Goal: Task Accomplishment & Management: Manage account settings

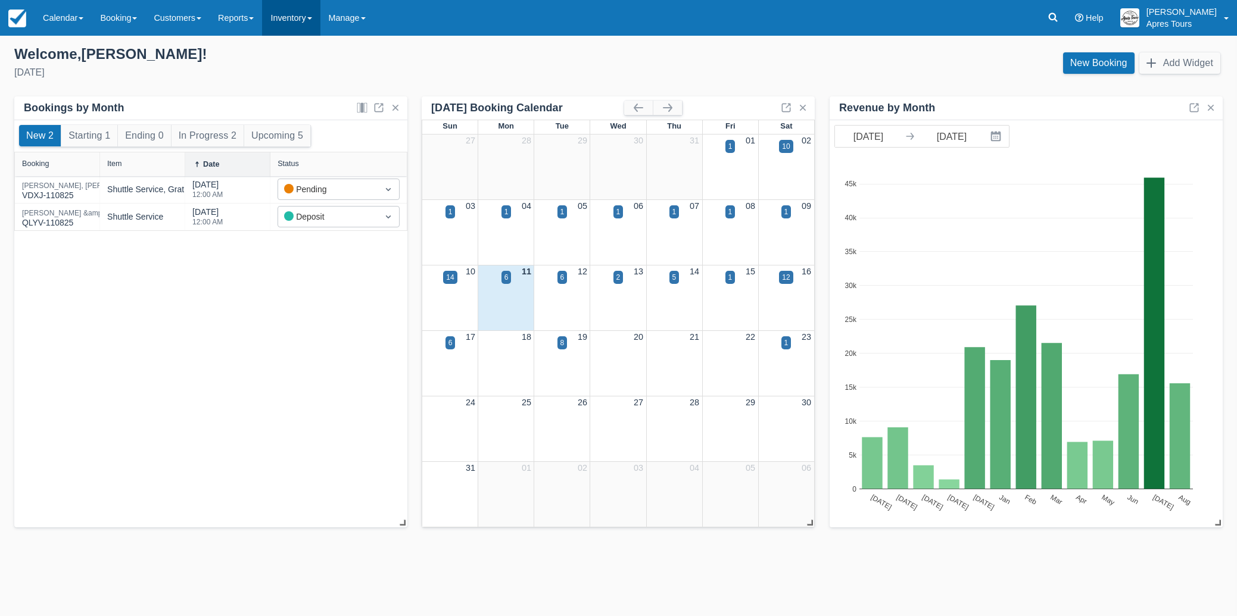
click at [299, 18] on link "Inventory" at bounding box center [291, 18] width 58 height 36
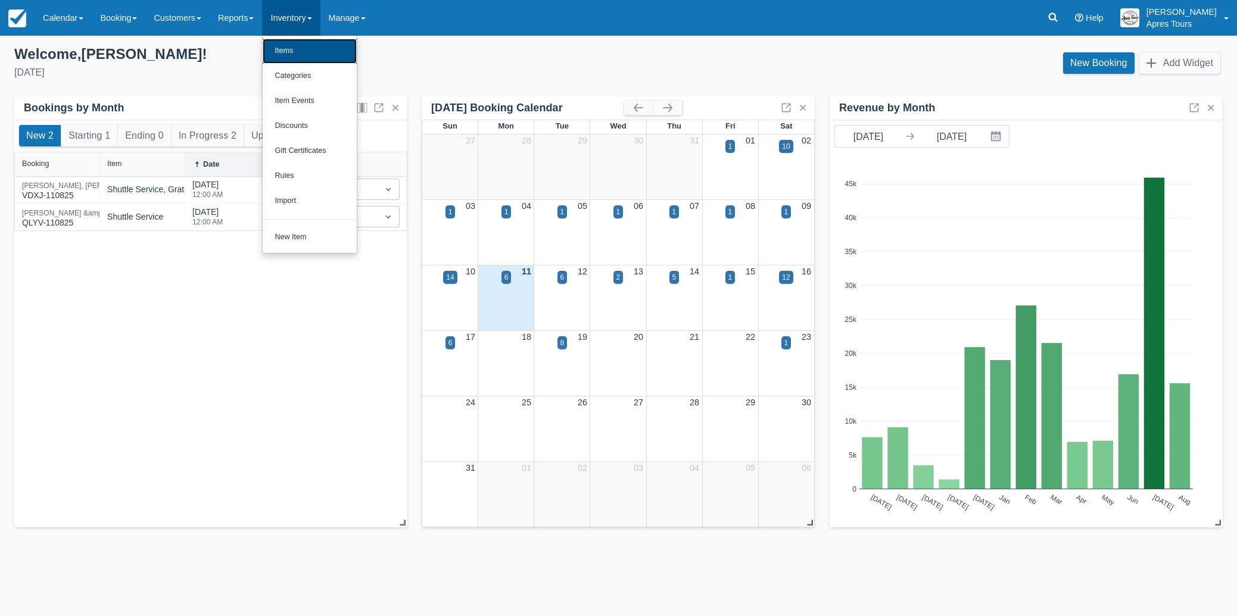
click at [305, 54] on link "Items" at bounding box center [310, 51] width 94 height 25
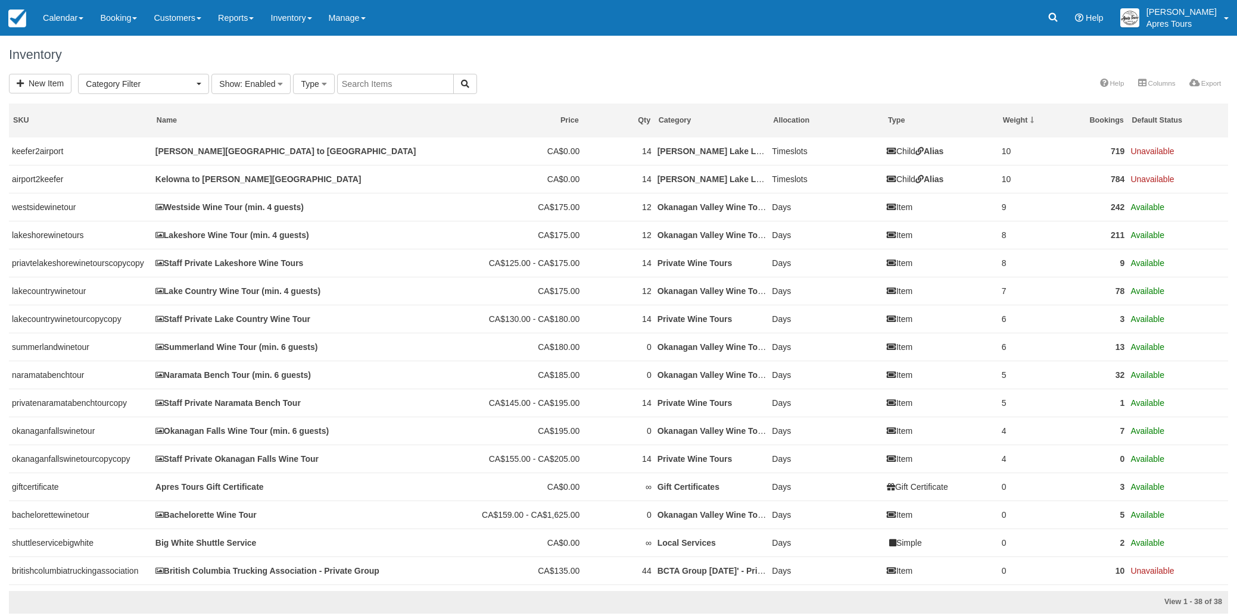
select select
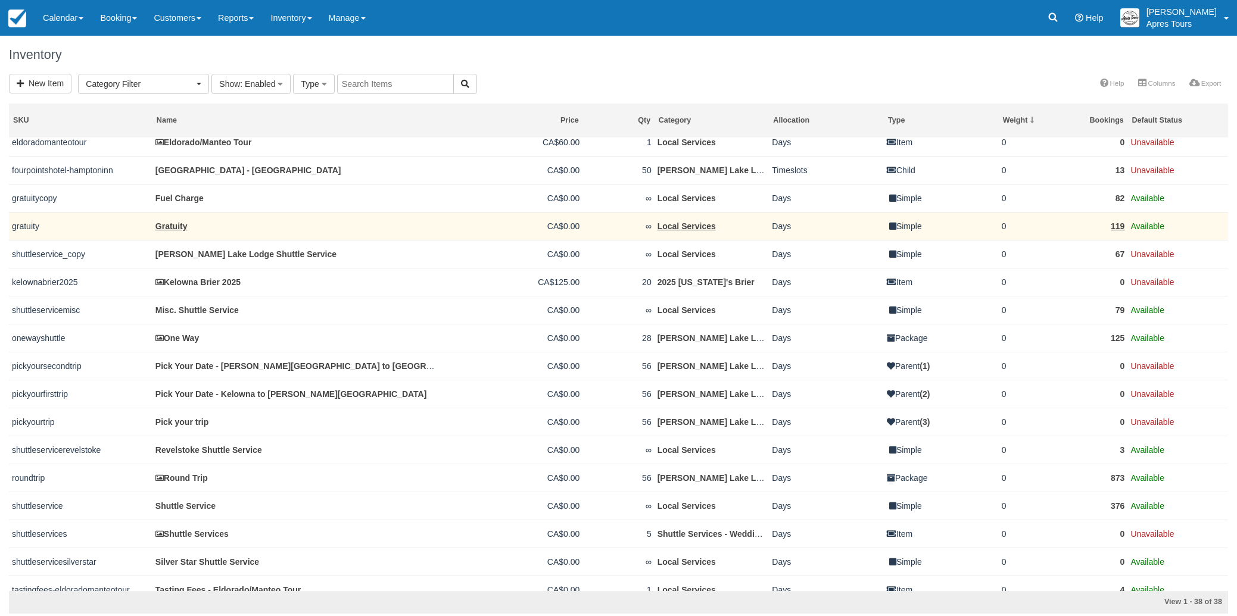
scroll to position [632, 0]
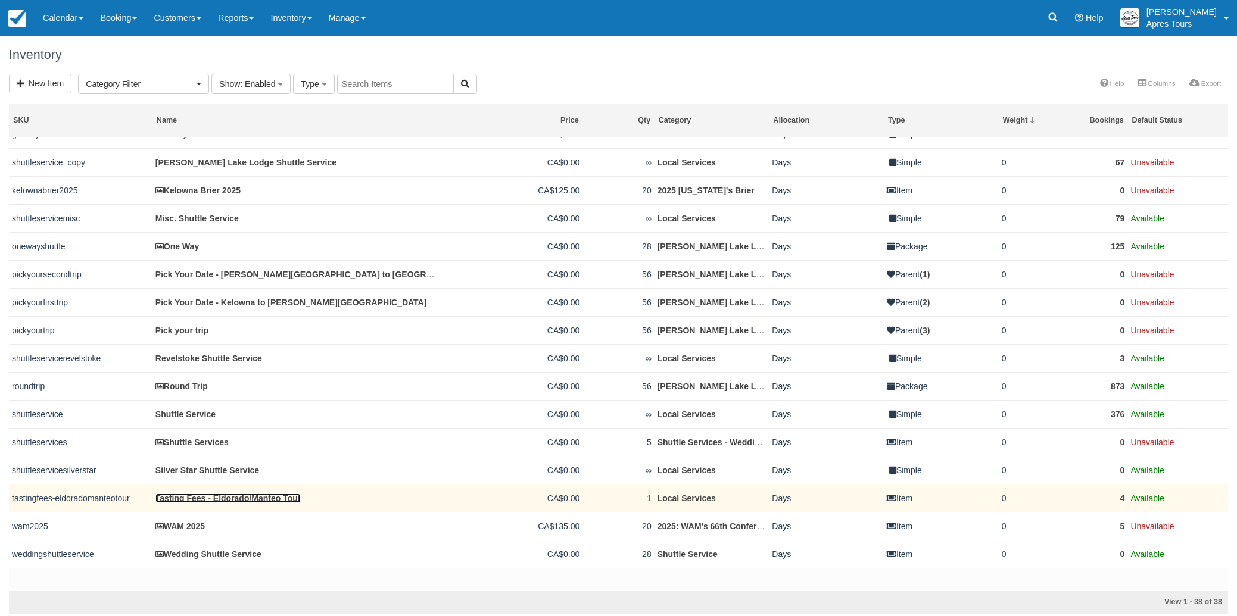
click at [191, 503] on link "Tasting Fees - Eldorado/Manteo Tour" at bounding box center [228, 499] width 146 height 10
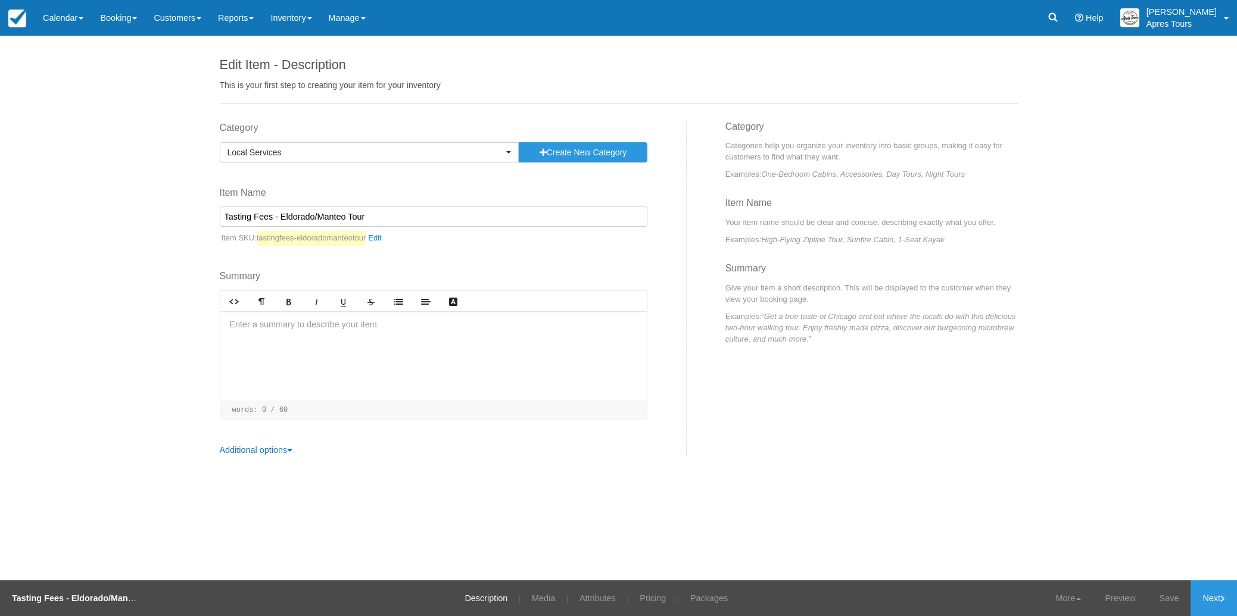
click at [378, 215] on input "Tasting Fees - Eldorado/Manteo Tour" at bounding box center [434, 217] width 428 height 20
type input "Tasting Fees"
click at [150, 272] on div "Edit Item - Description This is your first step to creating your item for your …" at bounding box center [618, 308] width 1237 height 545
click at [1171, 604] on link "Save" at bounding box center [1169, 599] width 43 height 36
click at [1225, 595] on link "Next" at bounding box center [1213, 599] width 46 height 36
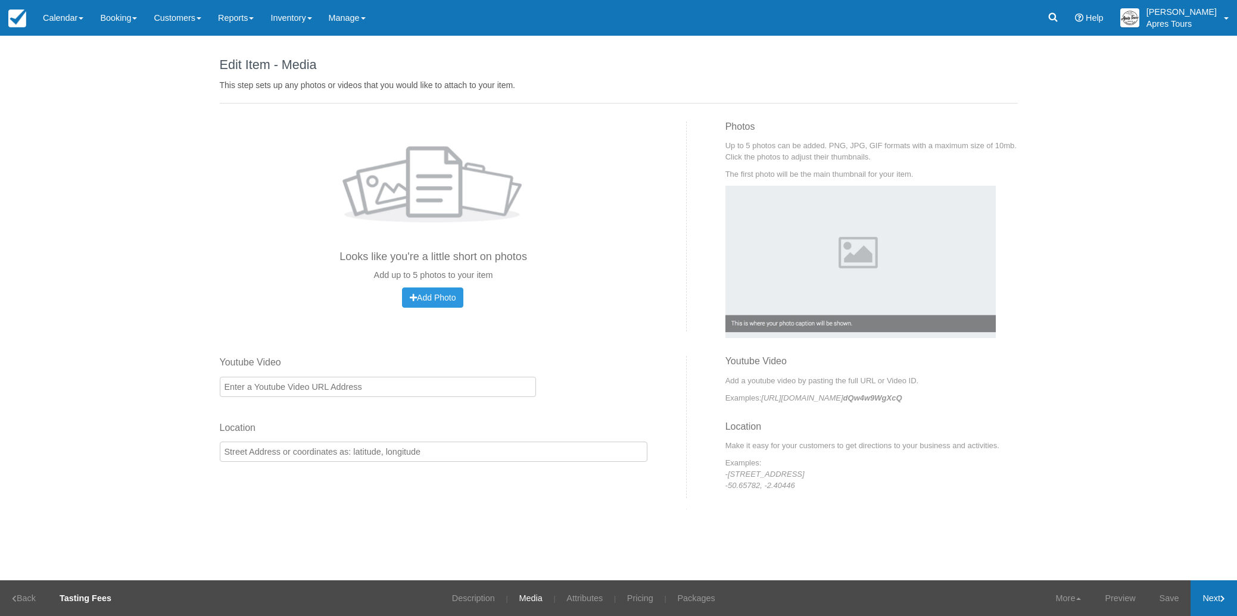
click at [1215, 598] on link "Next" at bounding box center [1213, 599] width 46 height 36
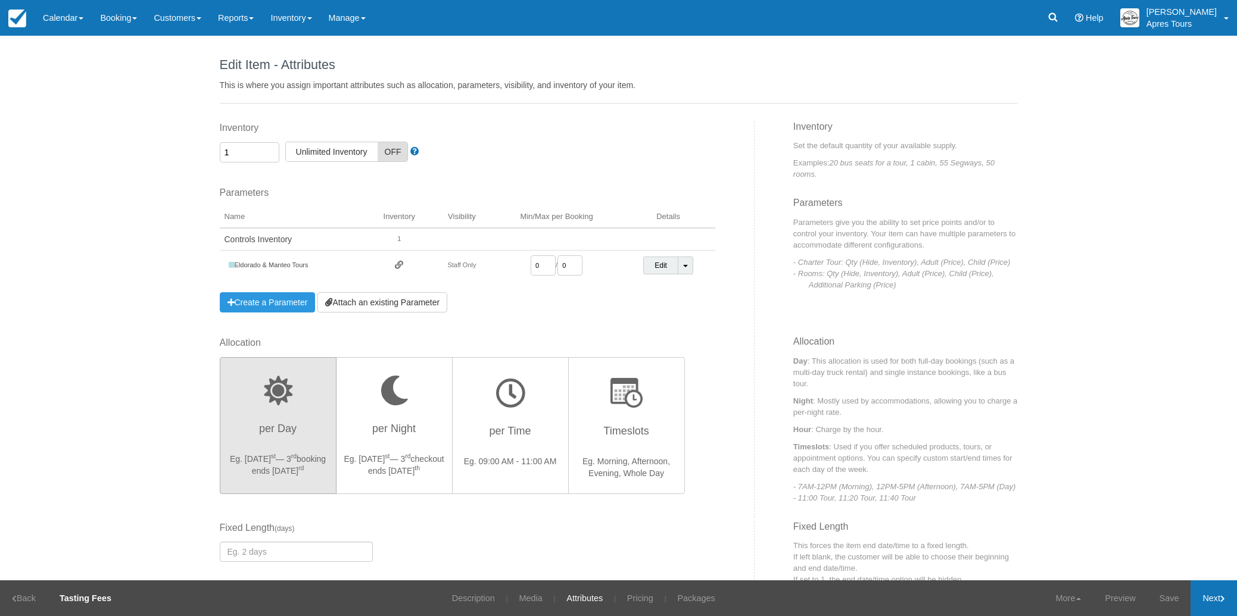
click at [1215, 598] on link "Next" at bounding box center [1213, 599] width 46 height 36
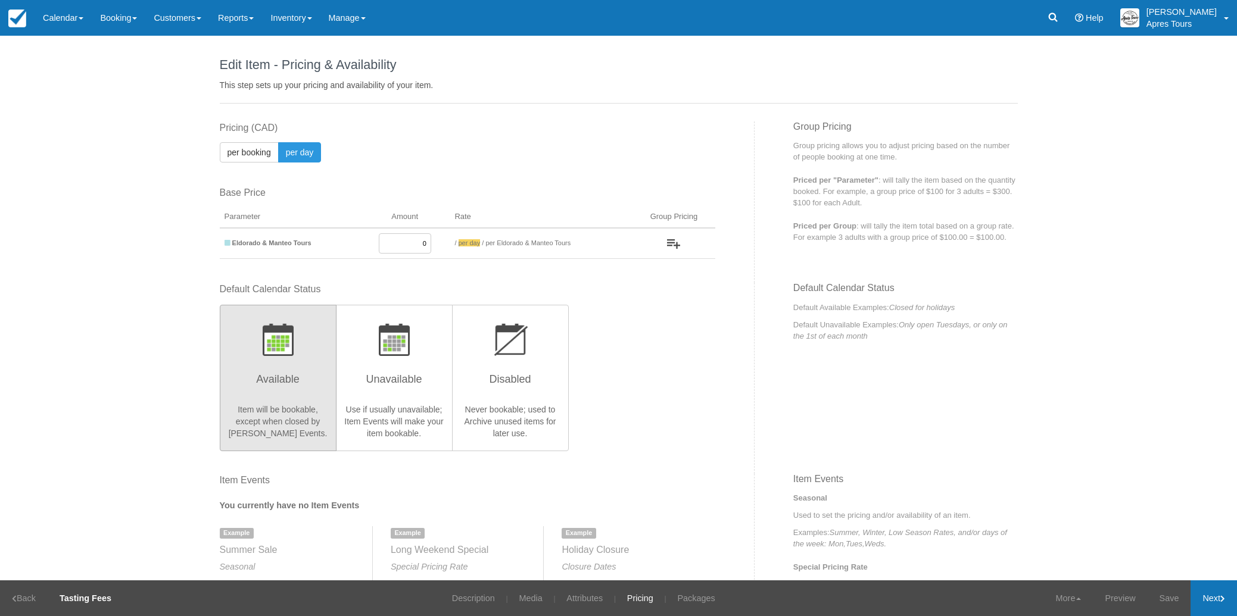
click at [1215, 598] on link "Next" at bounding box center [1213, 599] width 46 height 36
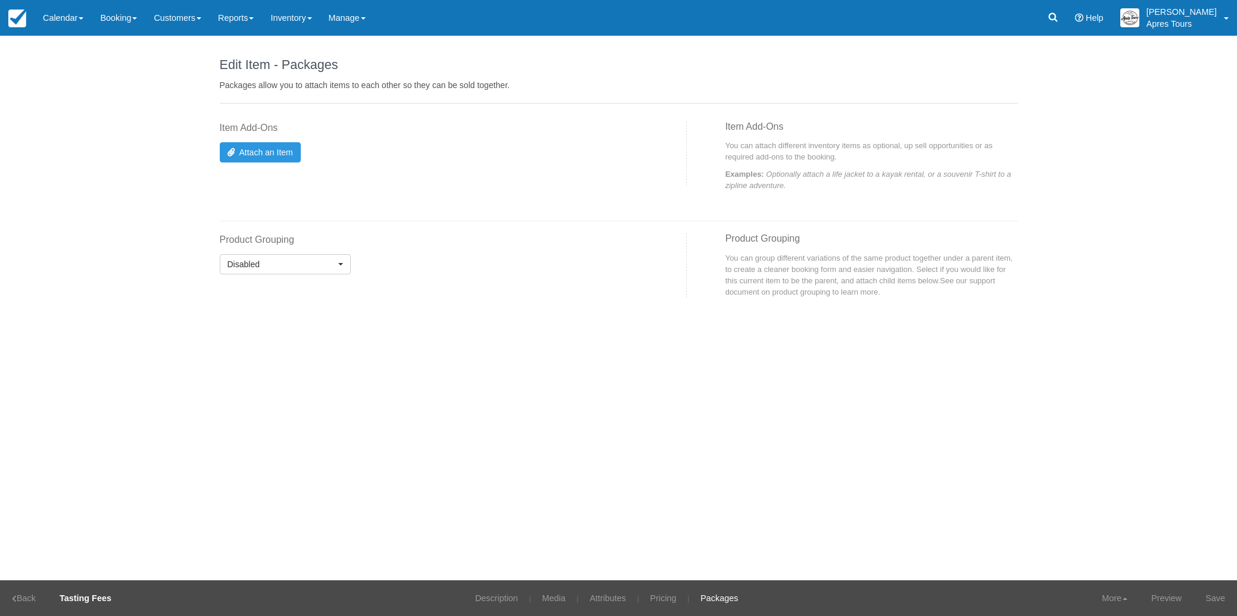
click at [1215, 598] on link "Save" at bounding box center [1214, 599] width 43 height 36
click at [10, 22] on img at bounding box center [17, 19] width 18 height 18
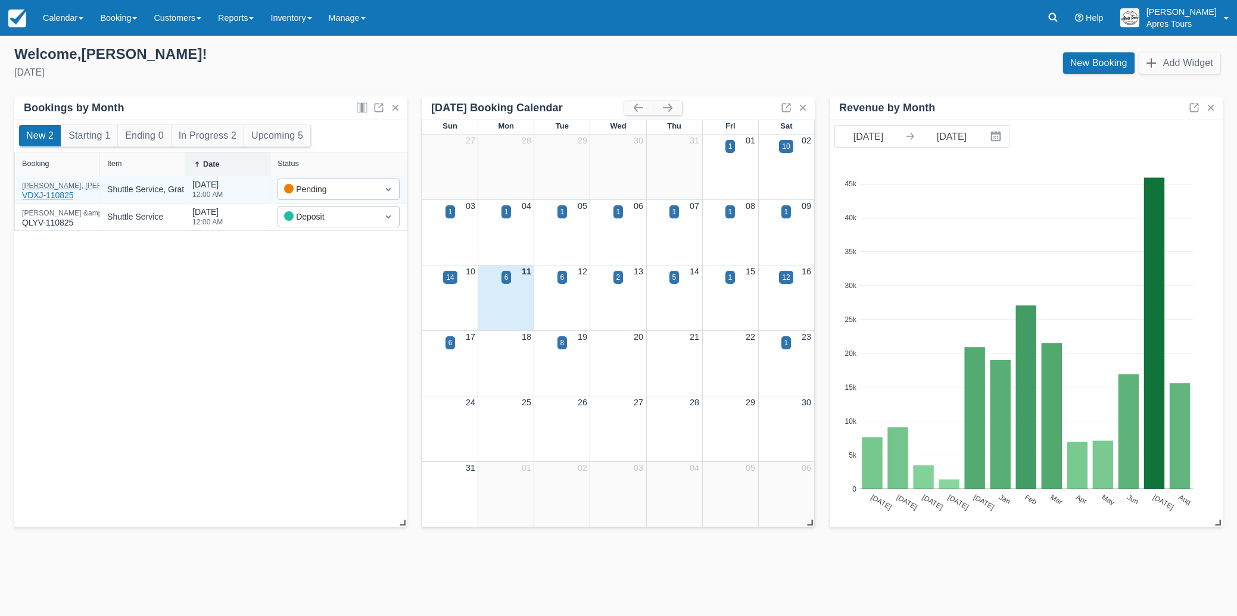
click at [58, 190] on div "Loughren, Lorraine - CIBC Wood Gundy Grp VDXJ-110825" at bounding box center [124, 192] width 204 height 20
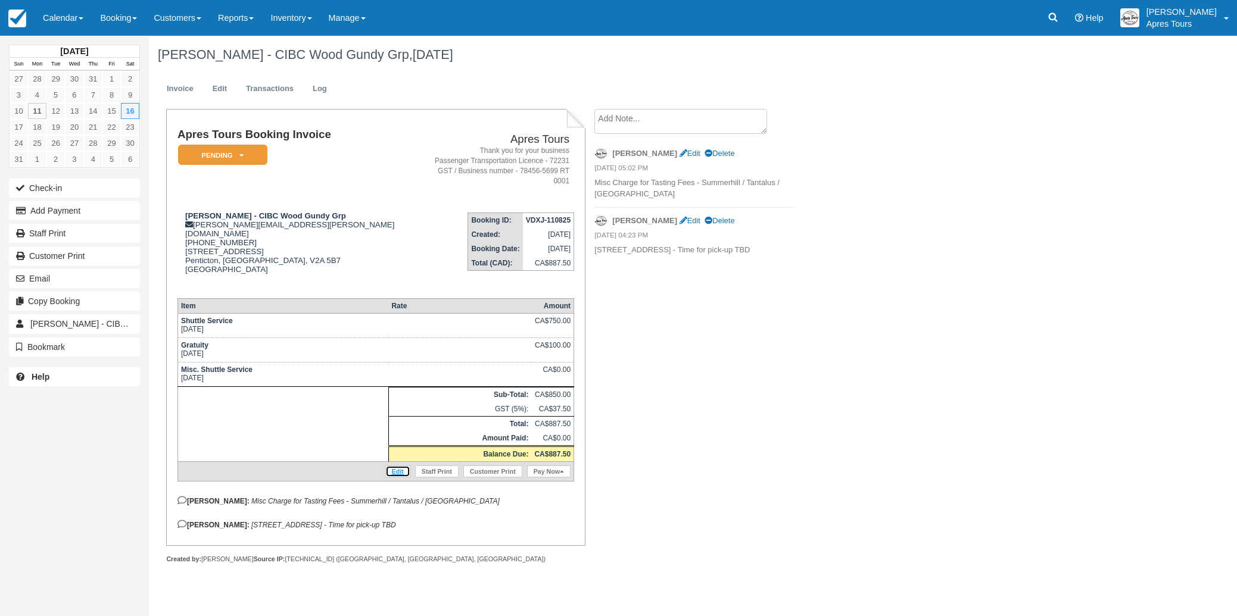
click at [398, 466] on link "Edit" at bounding box center [397, 472] width 25 height 12
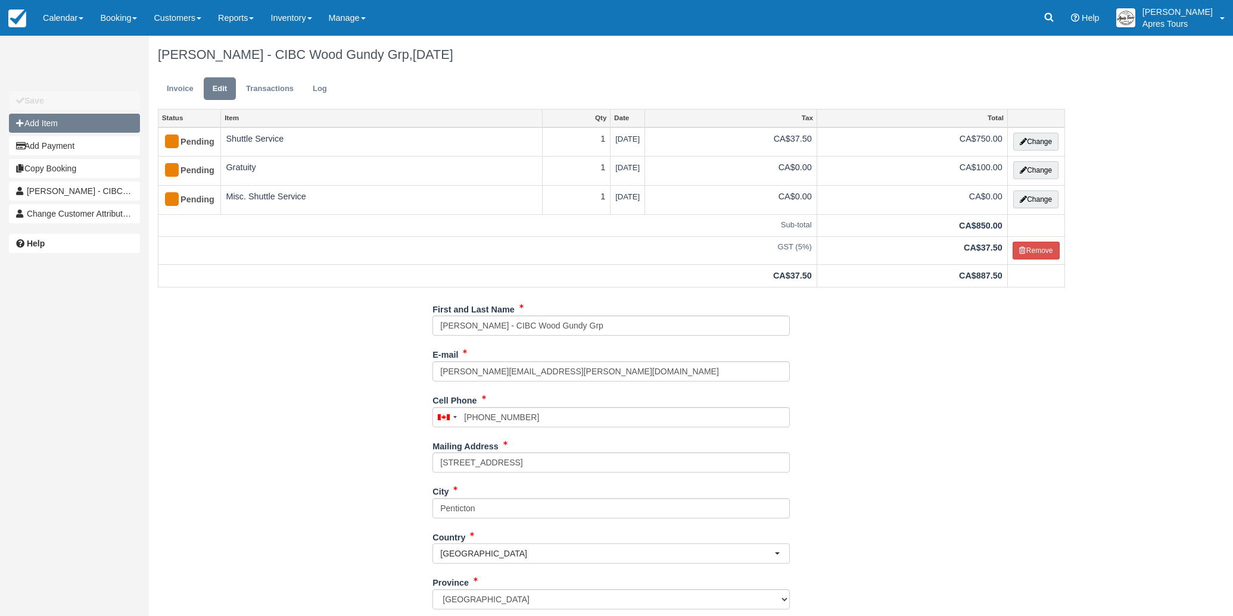
click at [30, 121] on button "Add Item" at bounding box center [74, 123] width 131 height 19
type input "0.00"
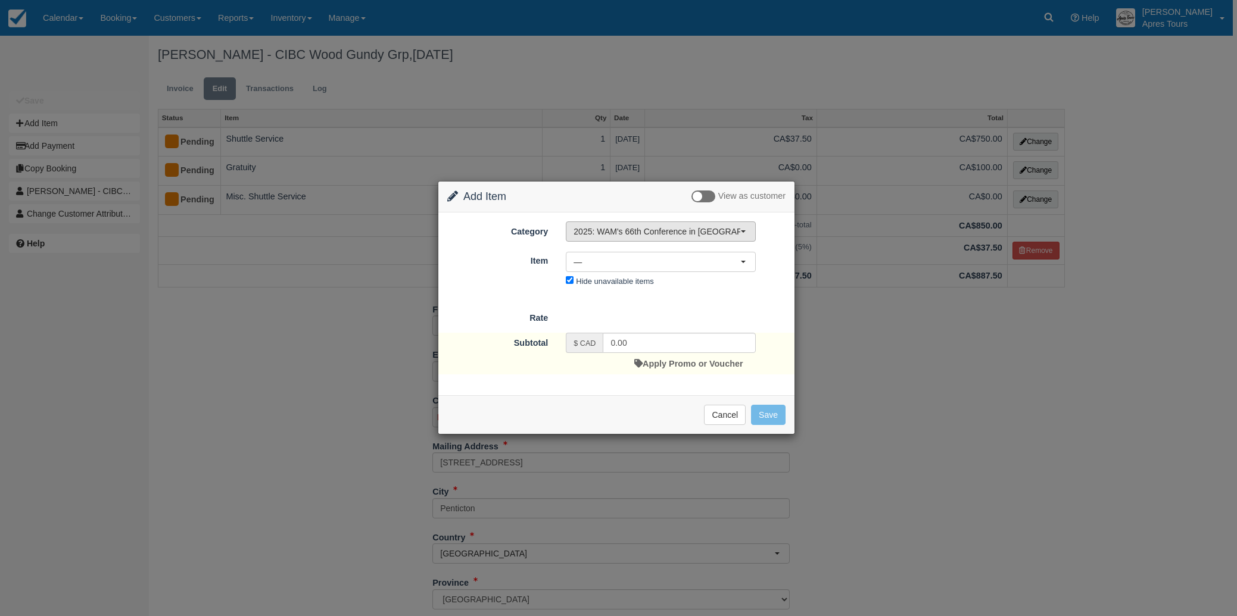
click at [672, 231] on span "2025: WAM's 66th Conference in [GEOGRAPHIC_DATA], [GEOGRAPHIC_DATA]" at bounding box center [656, 232] width 167 height 12
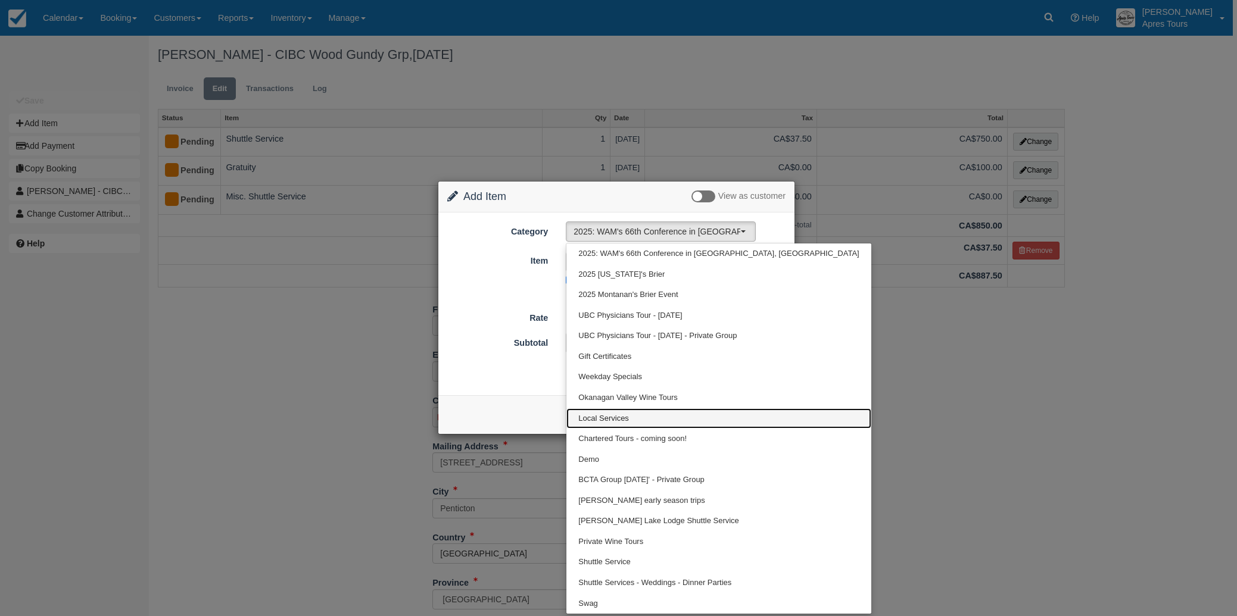
click at [617, 417] on span "Local Services" at bounding box center [603, 418] width 51 height 11
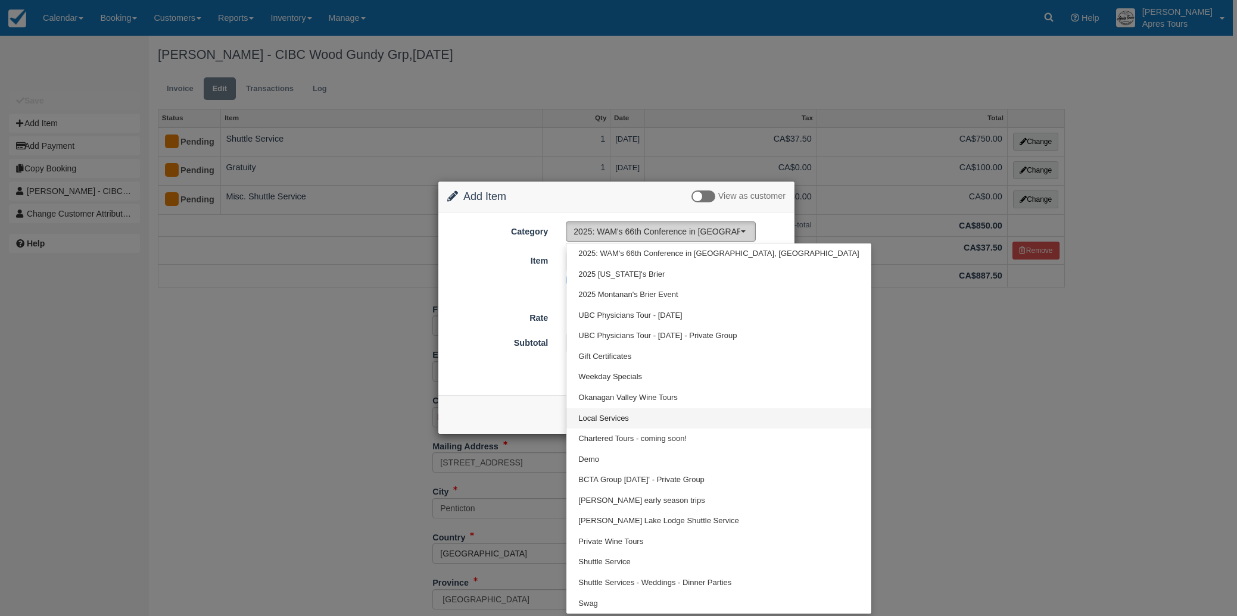
select select "4"
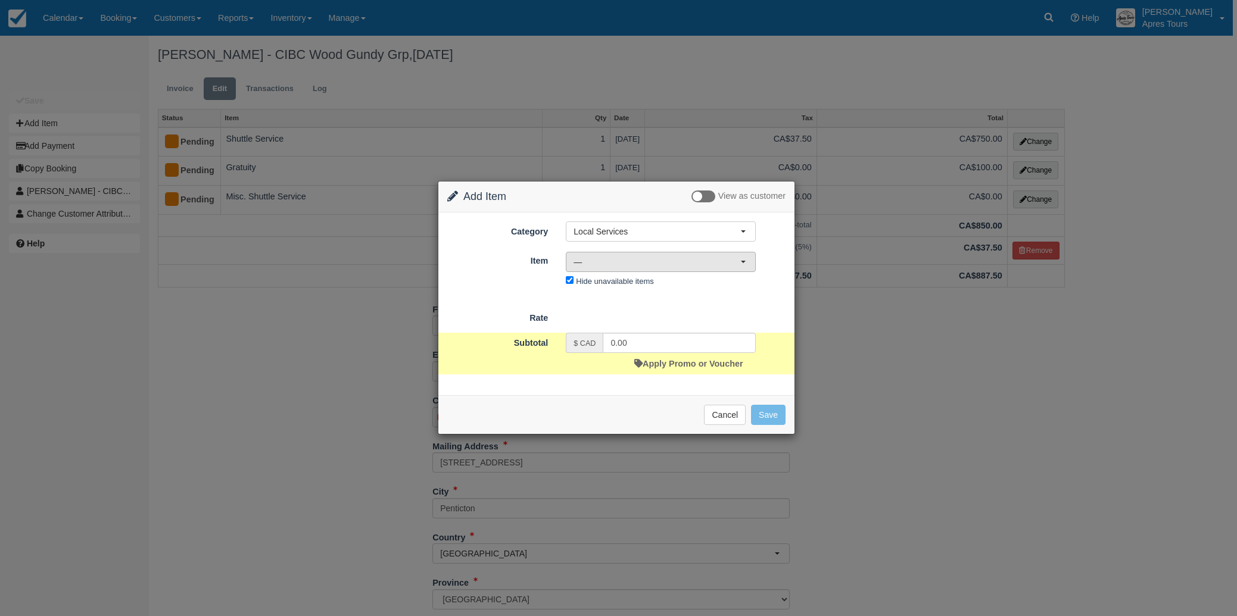
click at [653, 261] on span "—" at bounding box center [656, 262] width 167 height 12
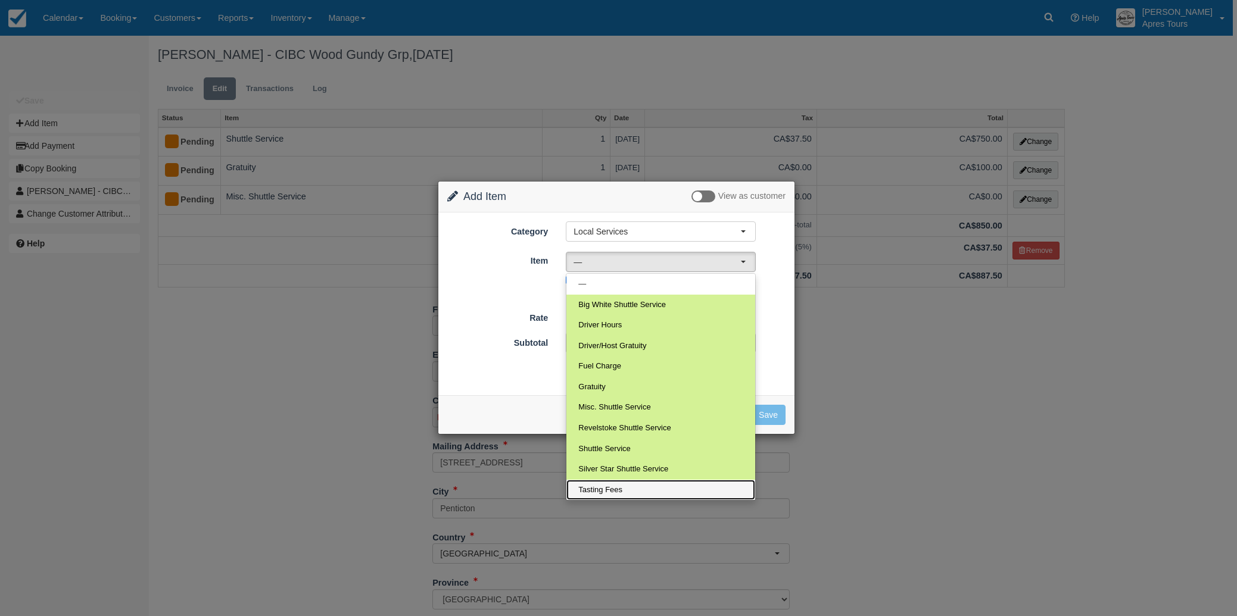
click at [616, 492] on span "Tasting Fees" at bounding box center [600, 490] width 44 height 11
select select "110"
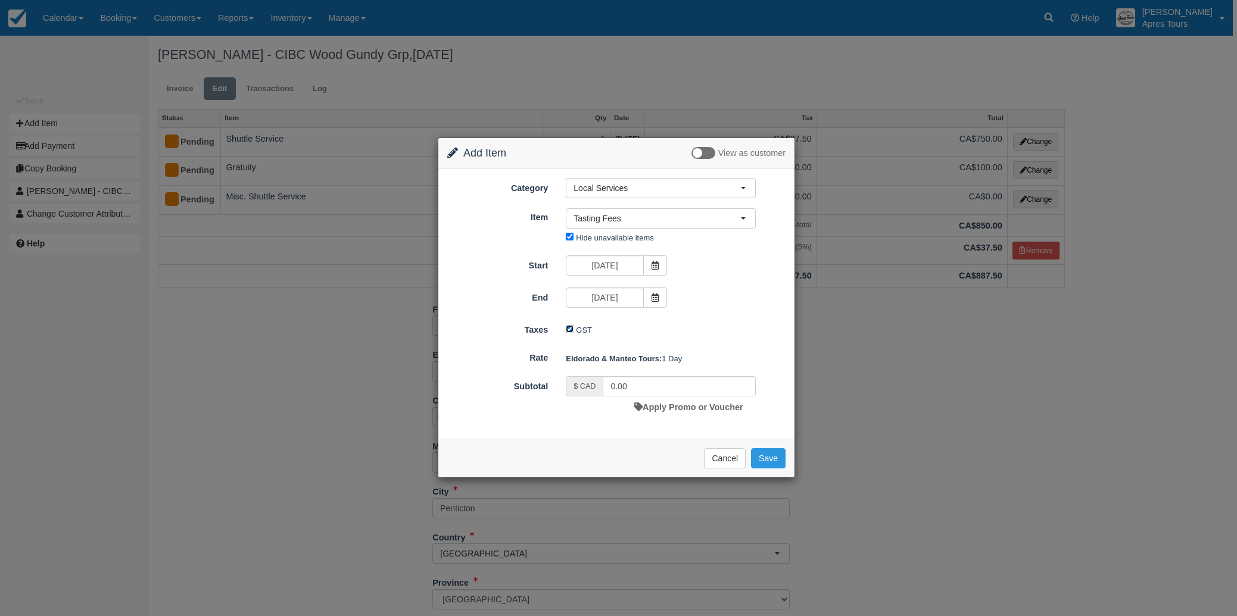
click at [568, 331] on input "GST" at bounding box center [570, 329] width 8 height 8
click at [765, 458] on button "Save" at bounding box center [768, 458] width 35 height 20
checkbox input "false"
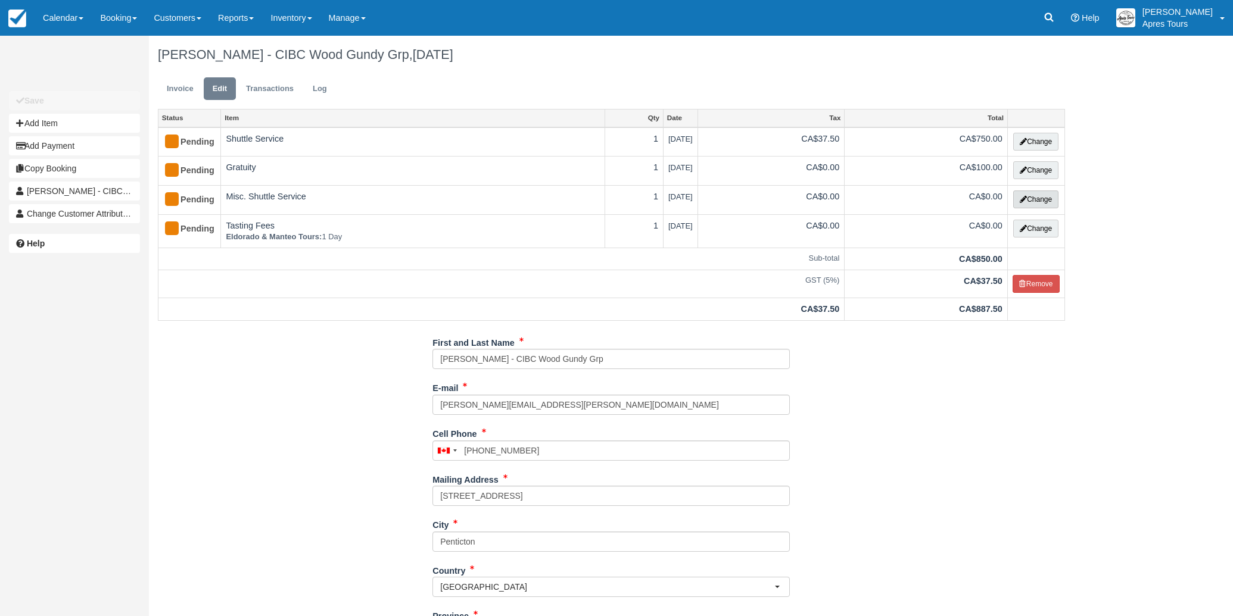
click at [1042, 202] on button "Change" at bounding box center [1035, 200] width 45 height 18
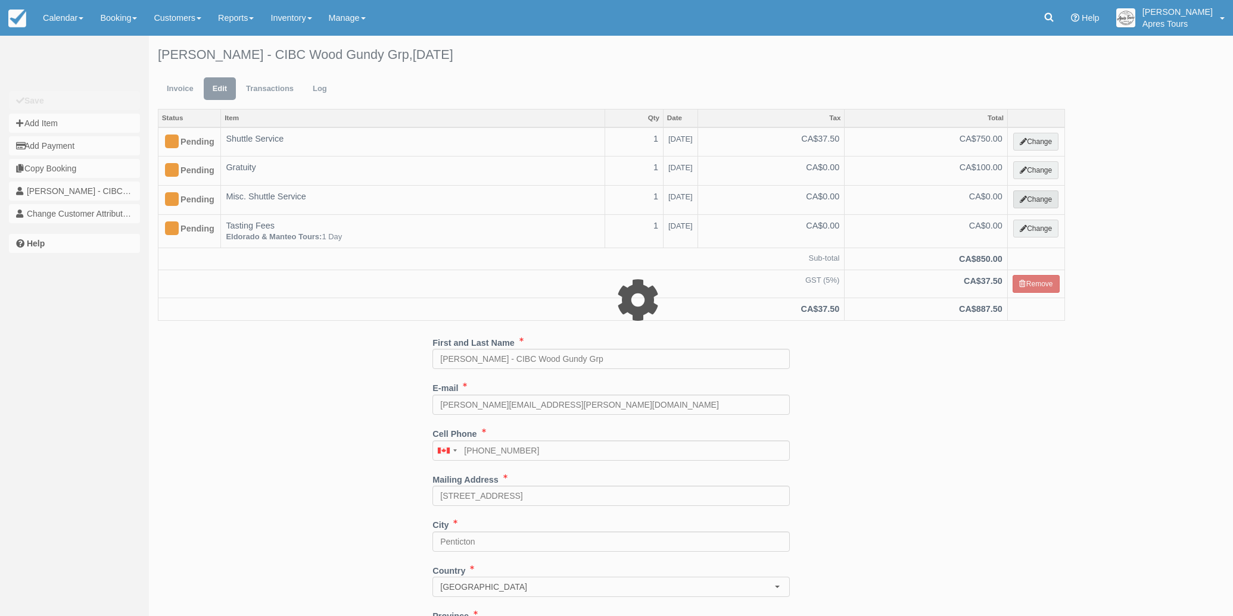
select select "4"
type input "0.00"
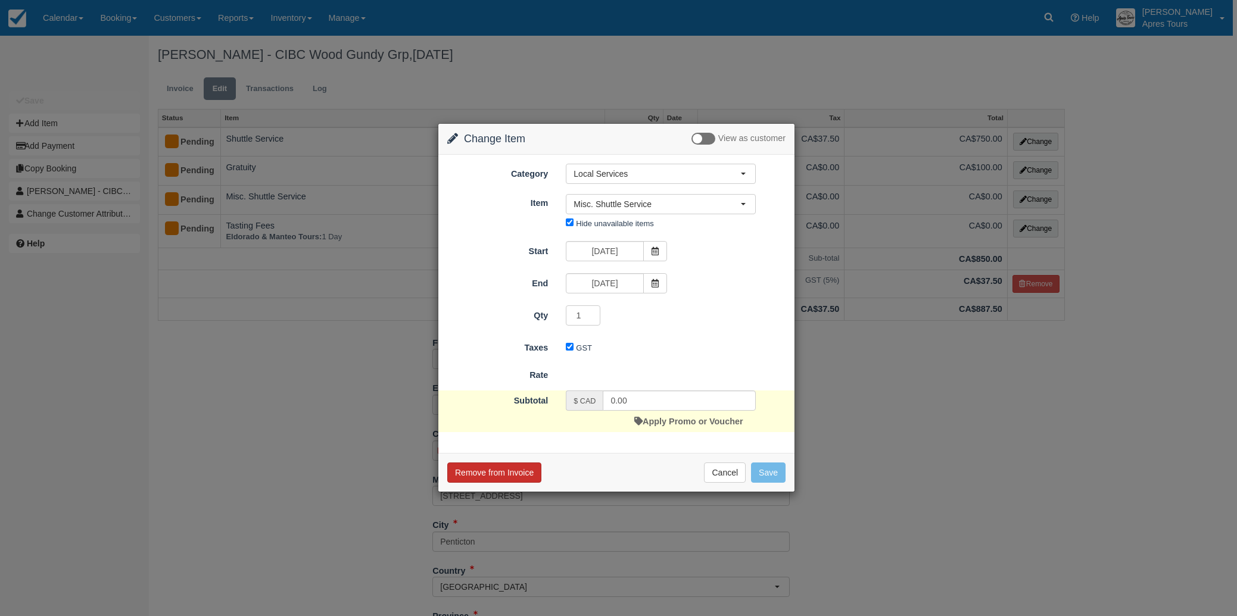
click at [495, 474] on button "Remove from Invoice" at bounding box center [494, 473] width 94 height 20
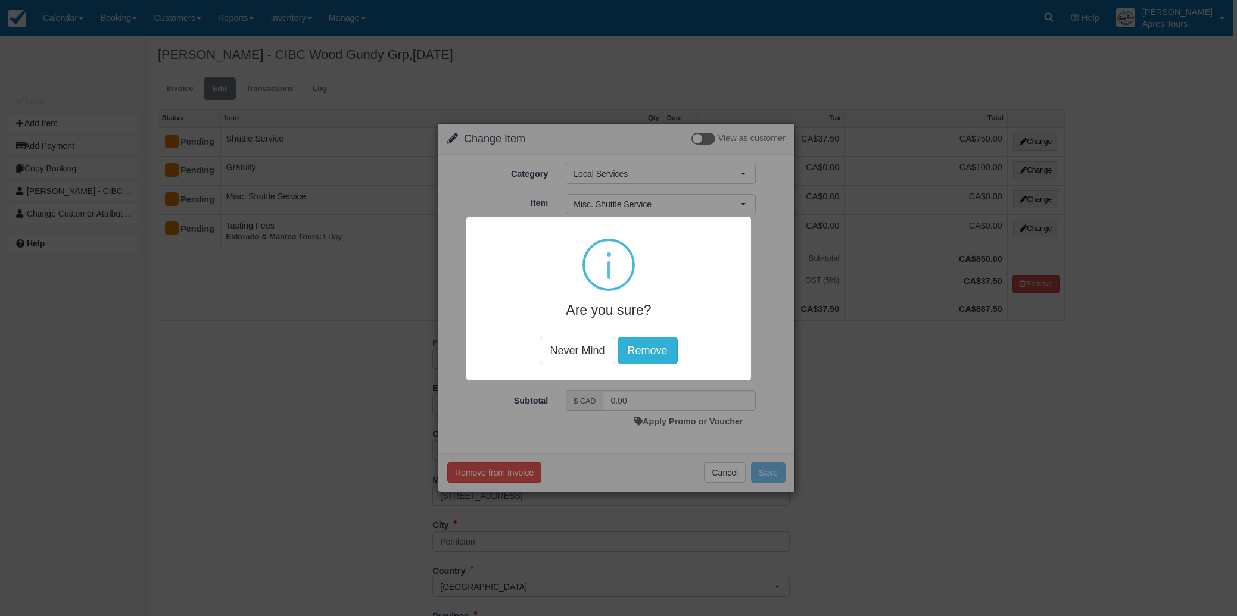
click at [655, 346] on button "Remove" at bounding box center [647, 349] width 60 height 27
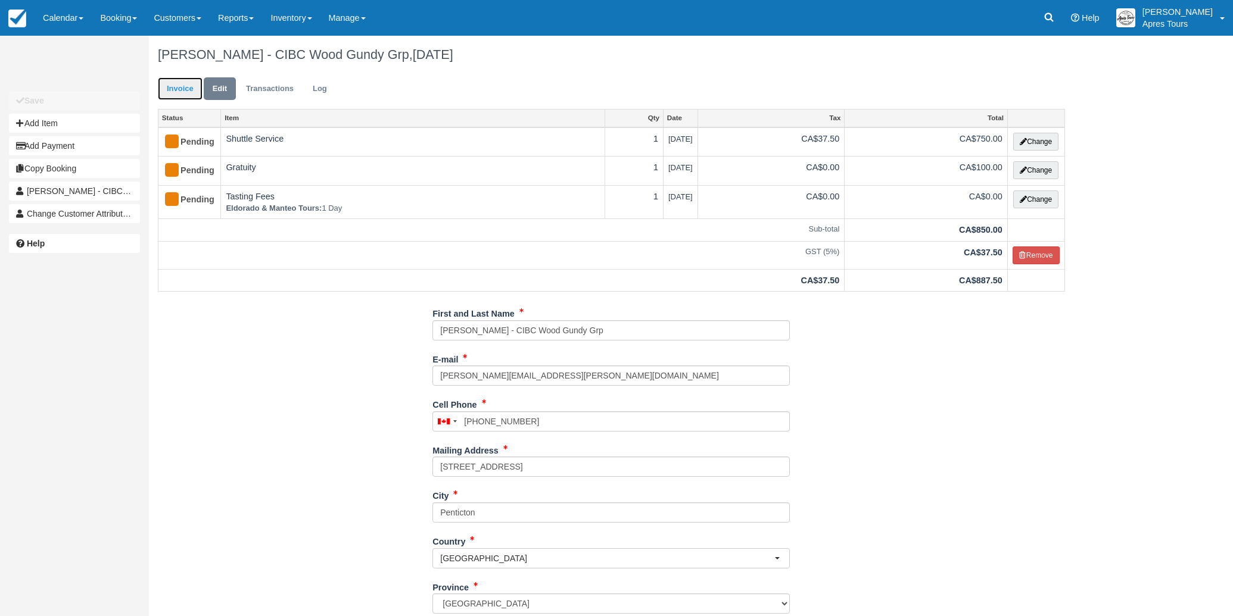
click at [167, 89] on link "Invoice" at bounding box center [180, 88] width 45 height 23
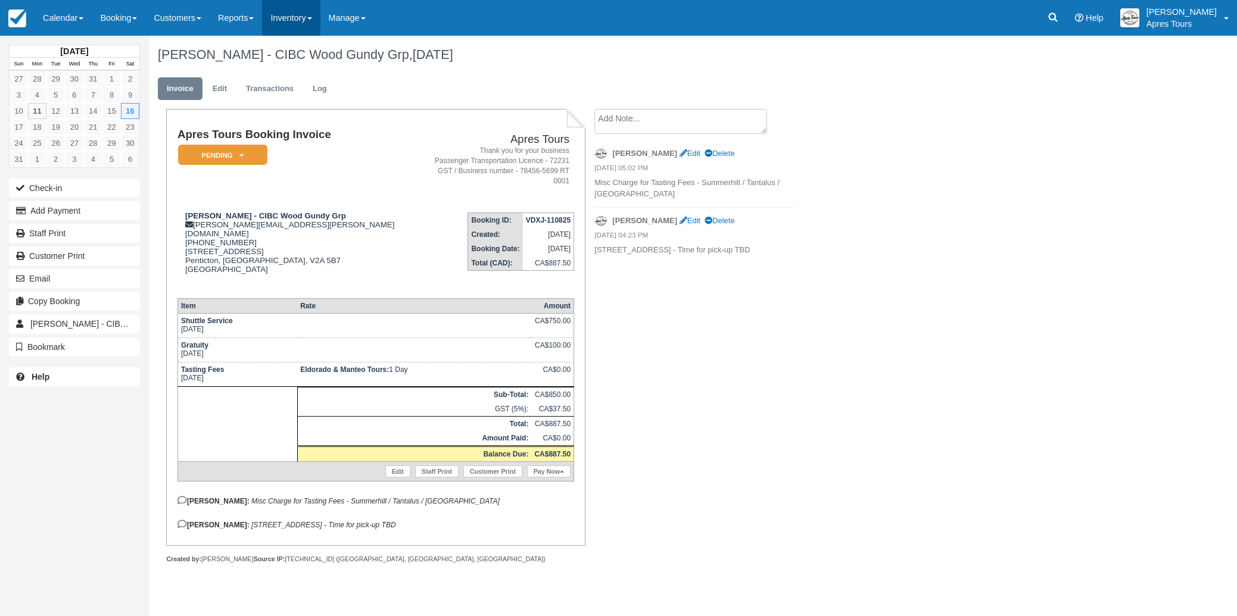
click at [301, 21] on link "Inventory" at bounding box center [291, 18] width 58 height 36
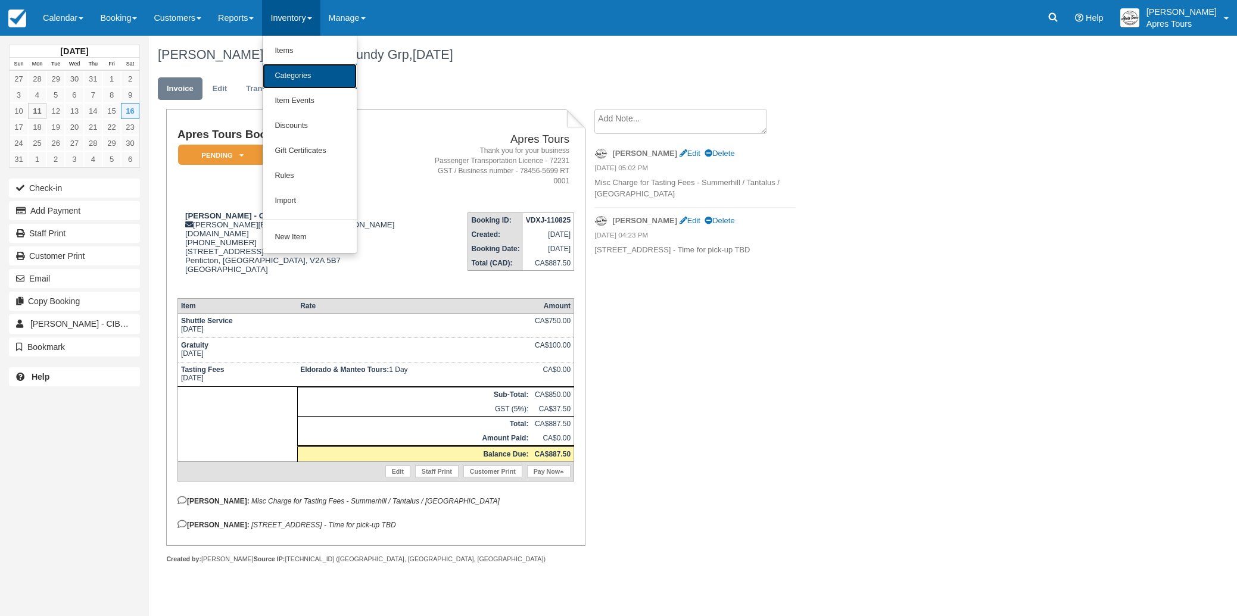
click at [304, 79] on link "Categories" at bounding box center [310, 76] width 94 height 25
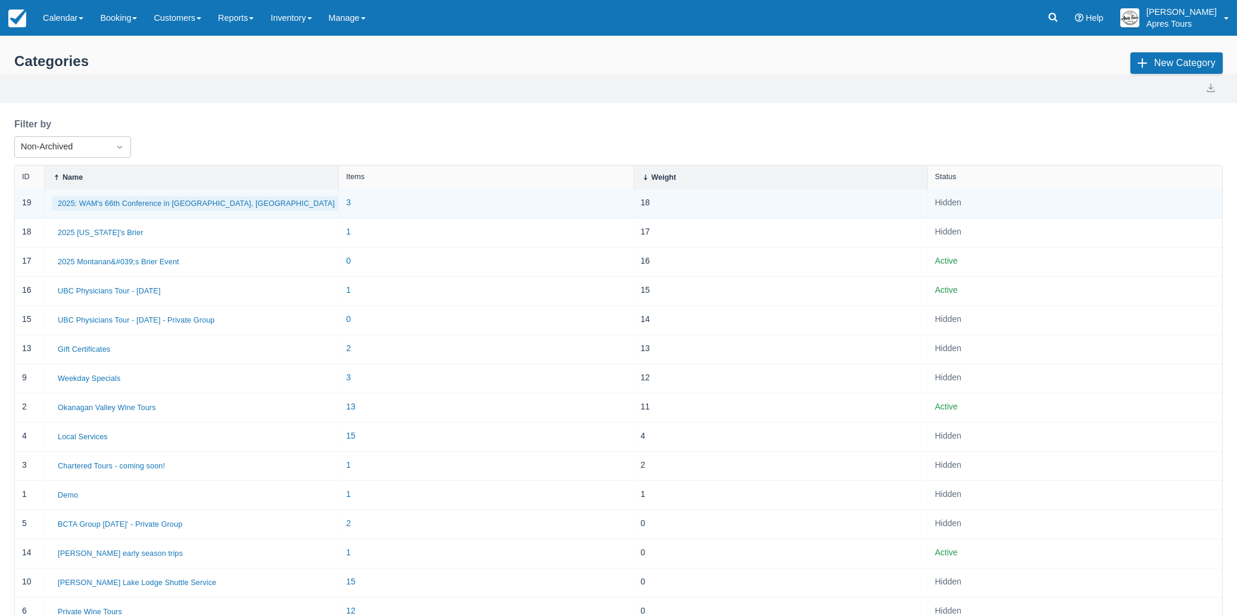
scroll to position [127, 0]
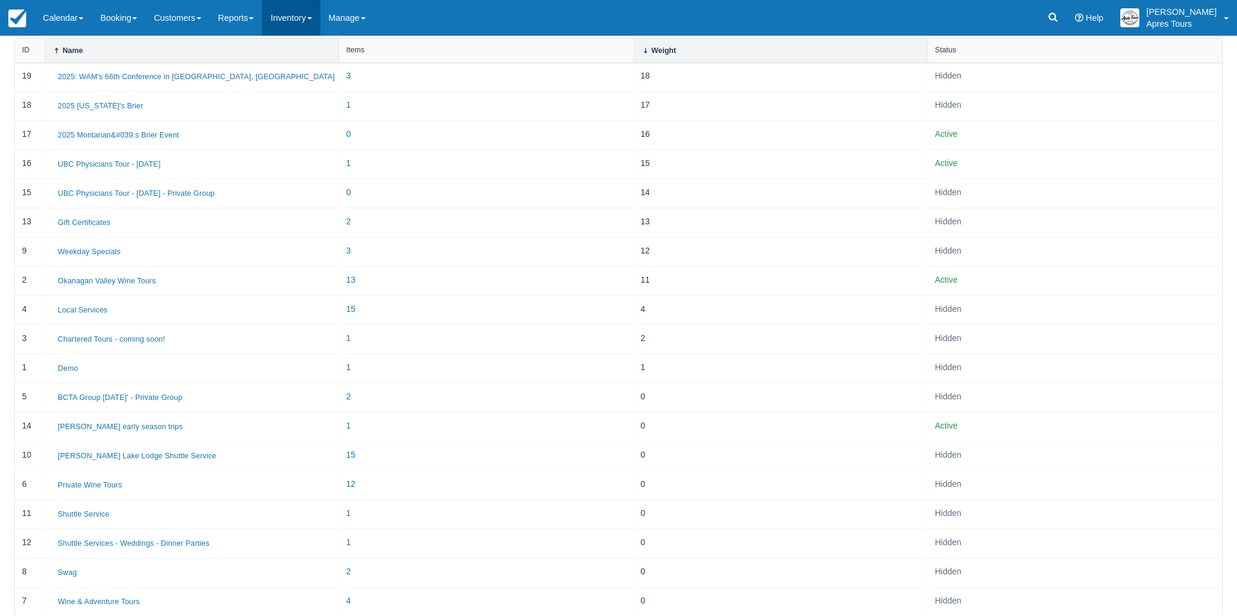
click at [302, 20] on link "Inventory" at bounding box center [291, 18] width 58 height 36
click at [298, 49] on link "Items" at bounding box center [310, 51] width 94 height 25
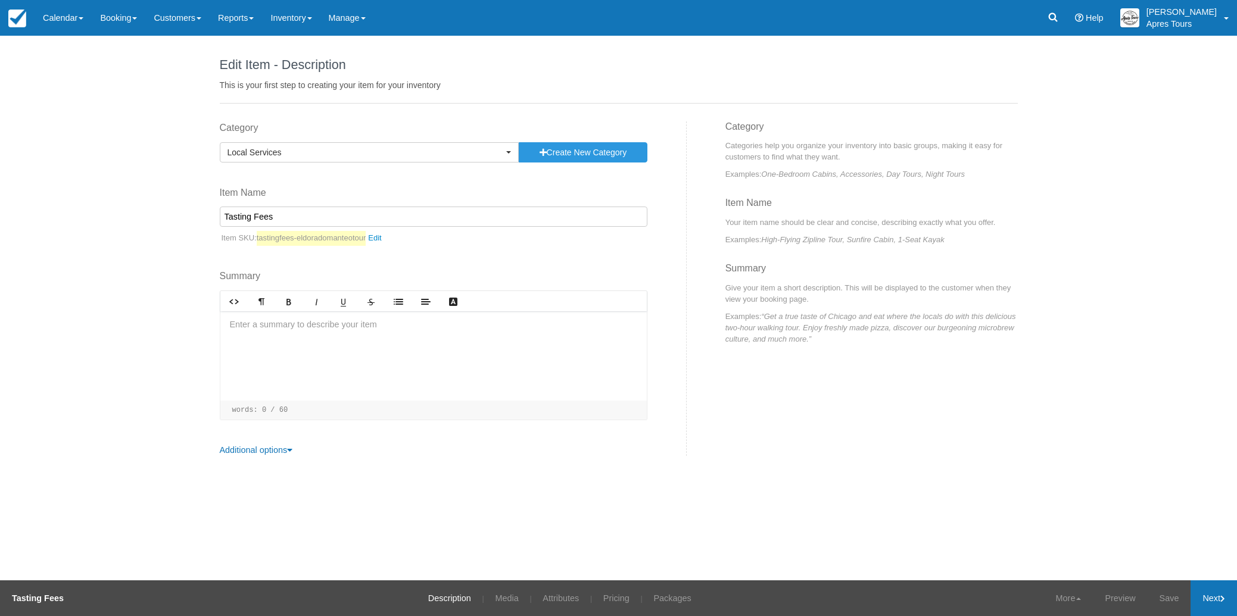
click at [1217, 593] on link "Next" at bounding box center [1213, 599] width 46 height 36
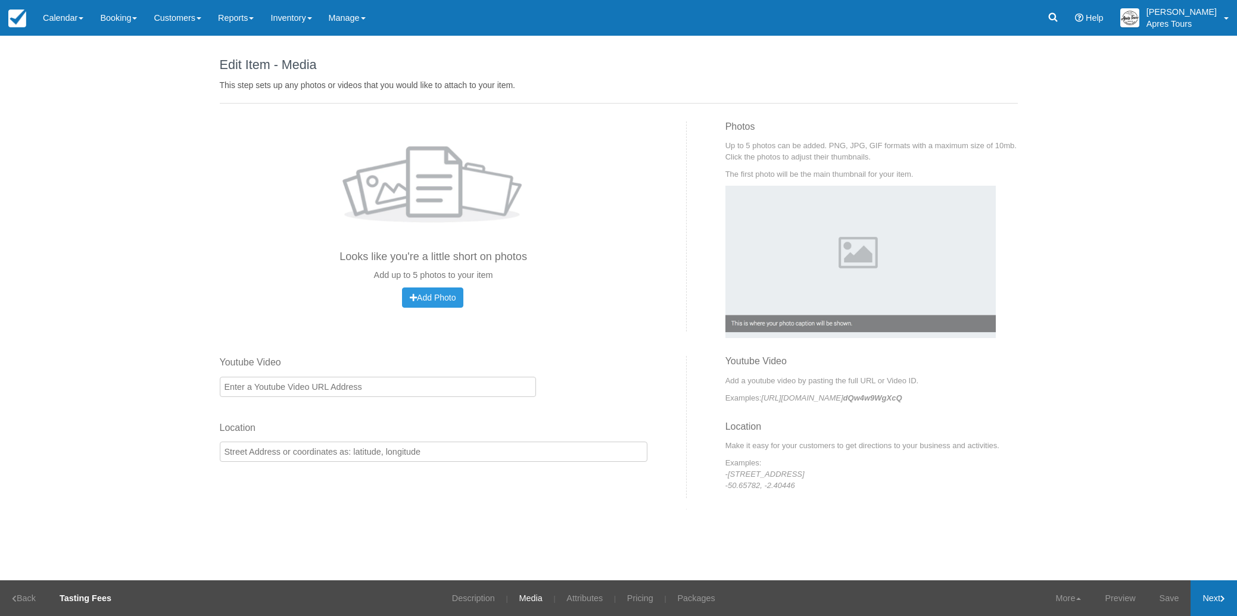
click at [1217, 593] on link "Next" at bounding box center [1213, 599] width 46 height 36
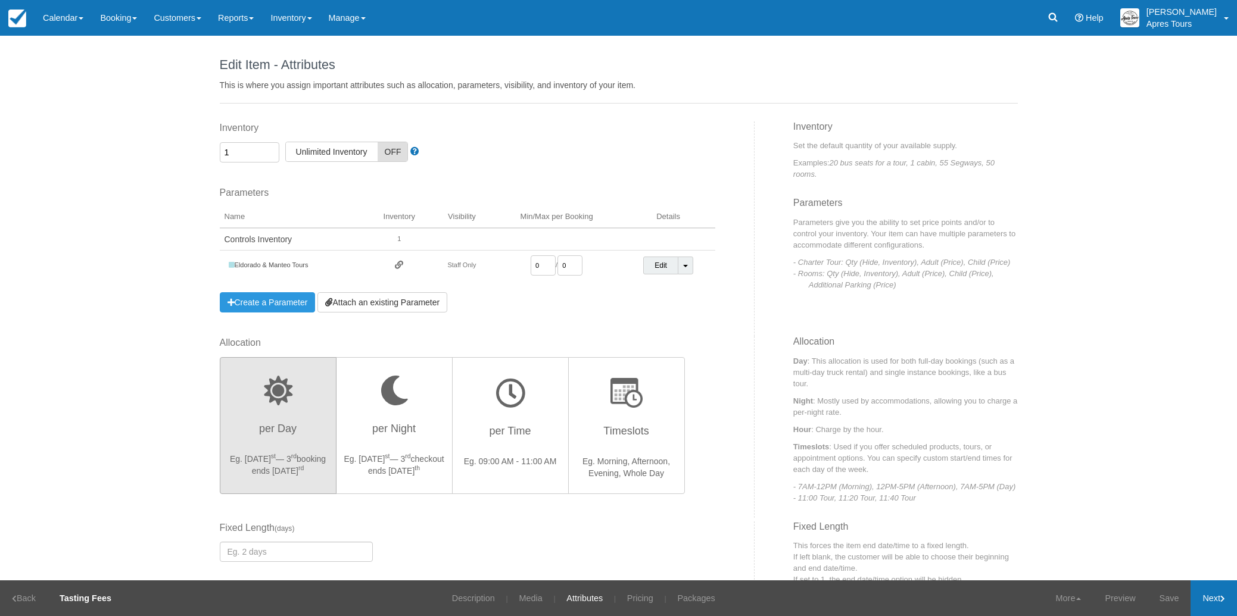
click at [1217, 593] on link "Next" at bounding box center [1213, 599] width 46 height 36
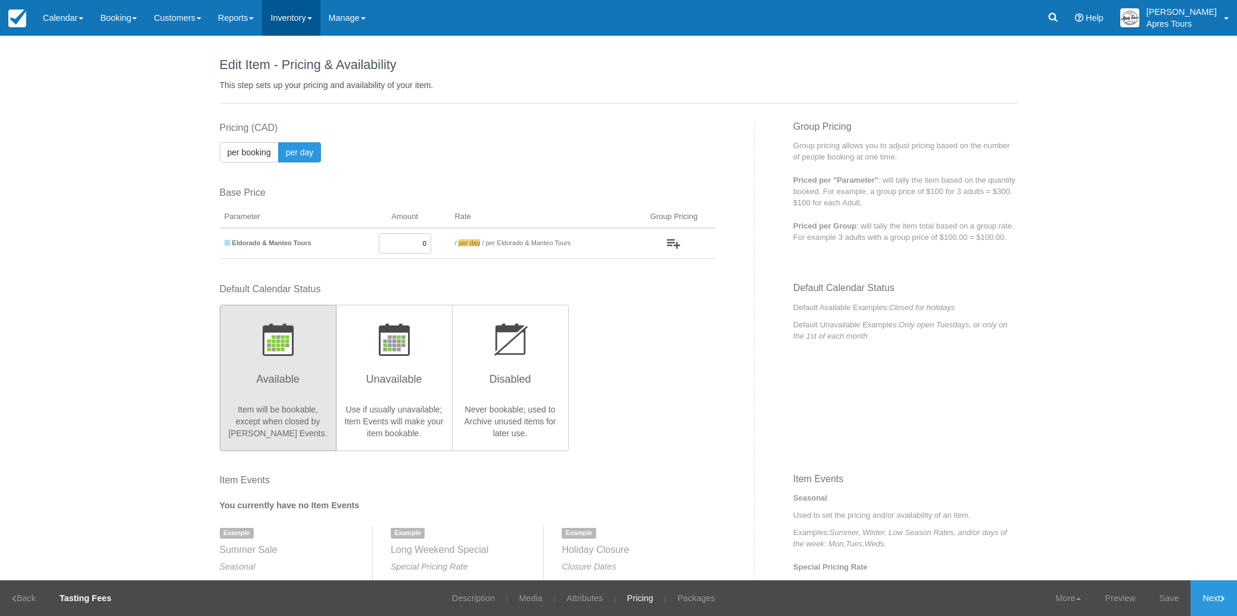
click at [309, 27] on link "Inventory" at bounding box center [291, 18] width 58 height 36
click at [305, 76] on link "Categories" at bounding box center [310, 76] width 94 height 25
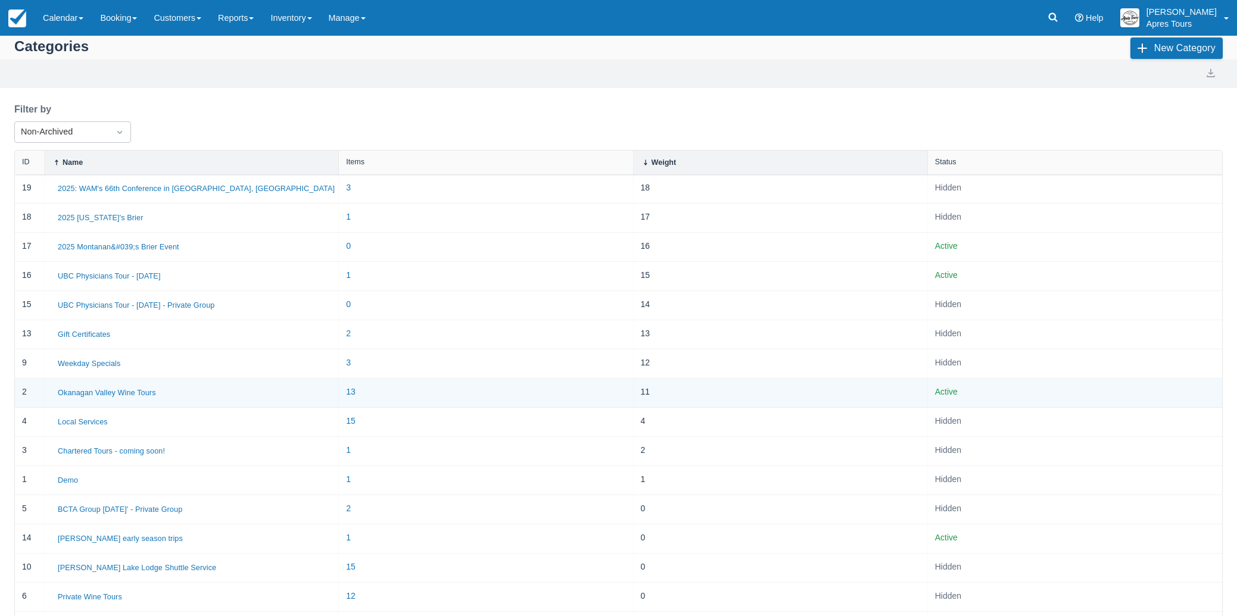
scroll to position [14, 0]
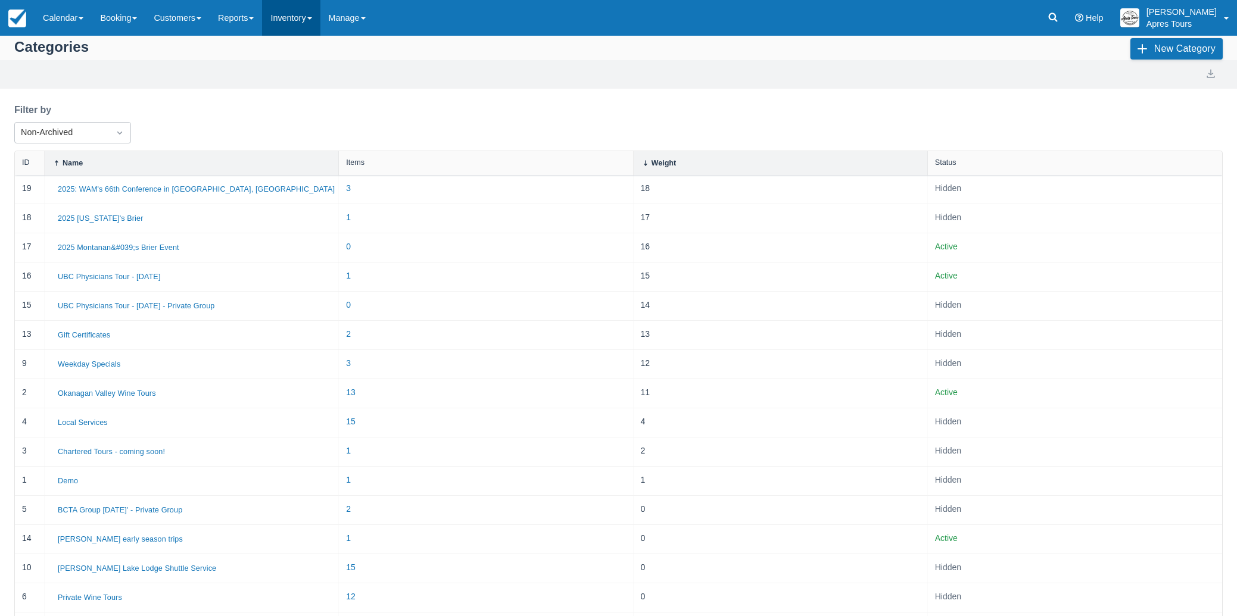
click at [301, 25] on link "Inventory" at bounding box center [291, 18] width 58 height 36
click at [302, 104] on link "Item Events" at bounding box center [310, 101] width 94 height 25
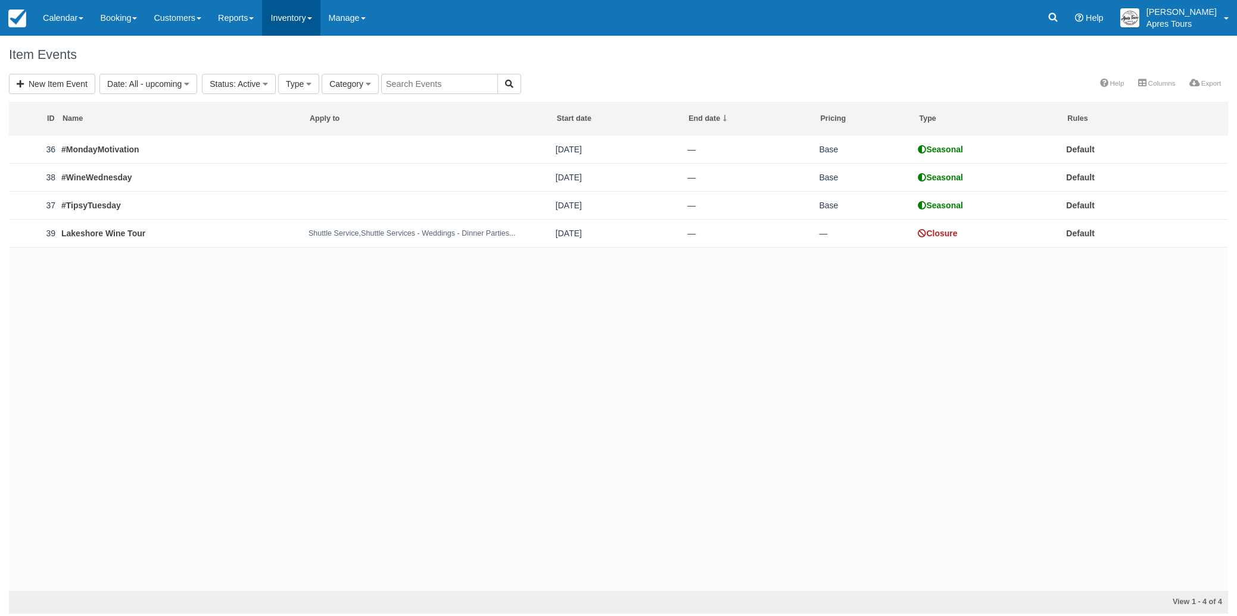
click at [307, 17] on link "Inventory" at bounding box center [291, 18] width 58 height 36
click at [303, 53] on link "Items" at bounding box center [310, 51] width 94 height 25
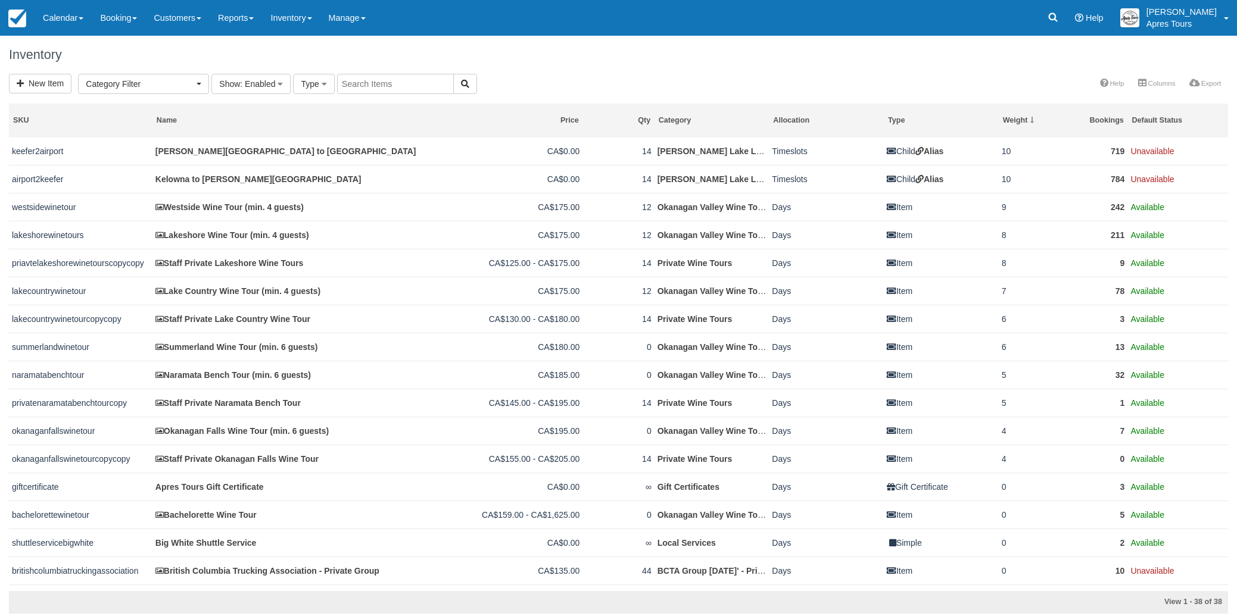
select select
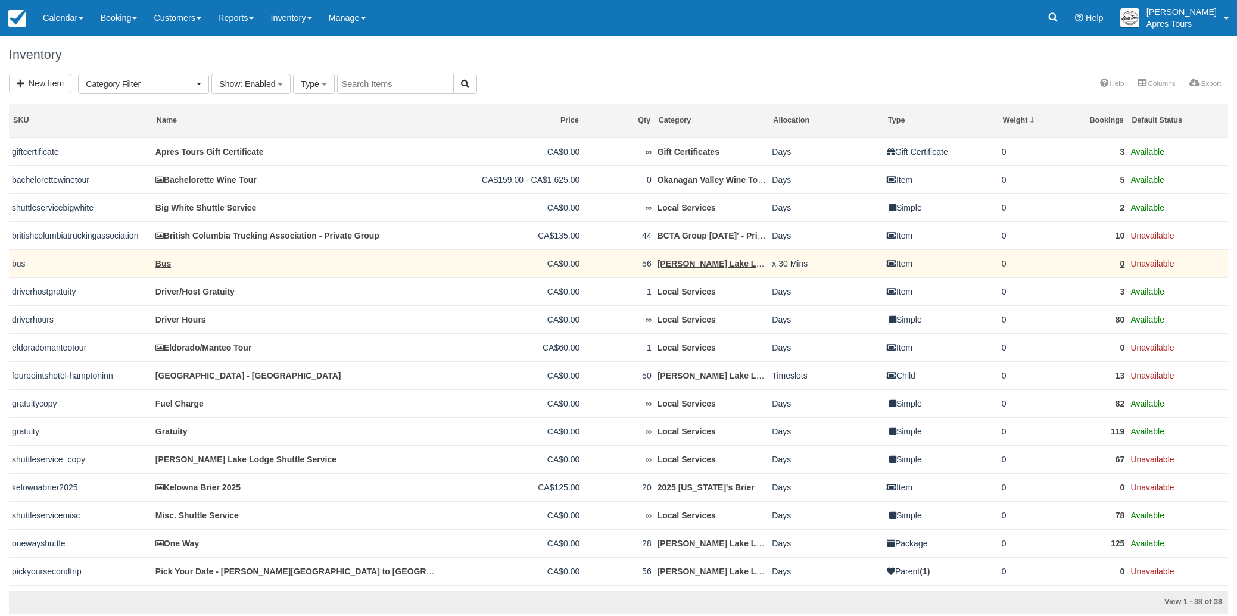
scroll to position [339, 0]
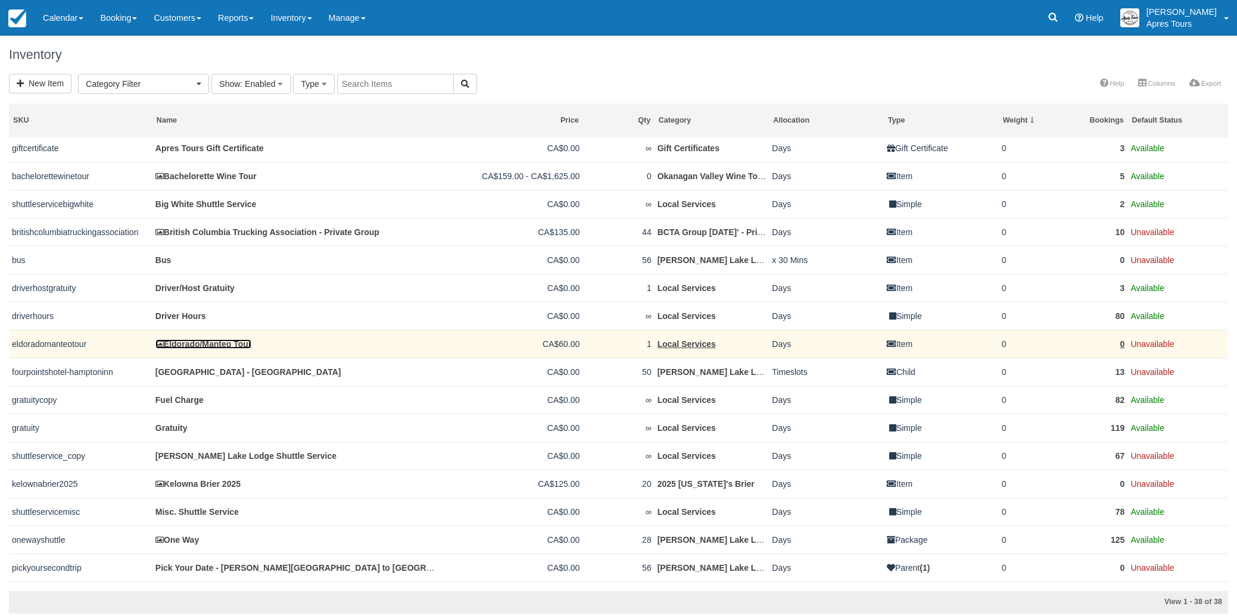
click at [211, 349] on link "Eldorado/Manteo Tour" at bounding box center [203, 344] width 96 height 10
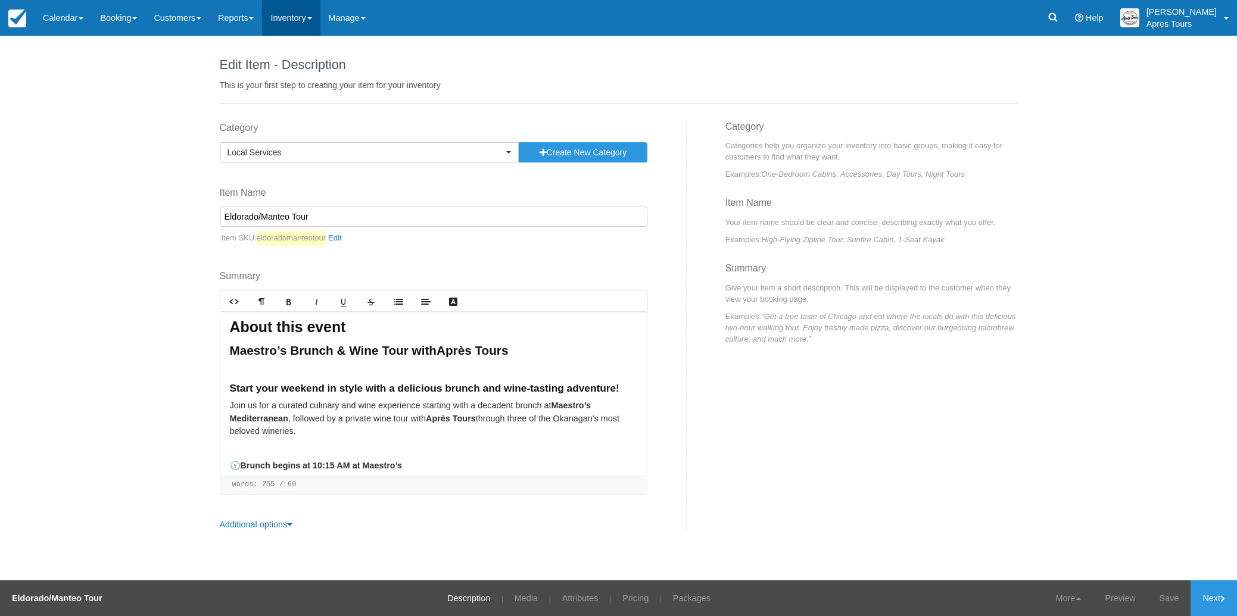
click at [292, 20] on link "Inventory" at bounding box center [291, 18] width 58 height 36
click at [303, 56] on link "Items" at bounding box center [310, 51] width 94 height 25
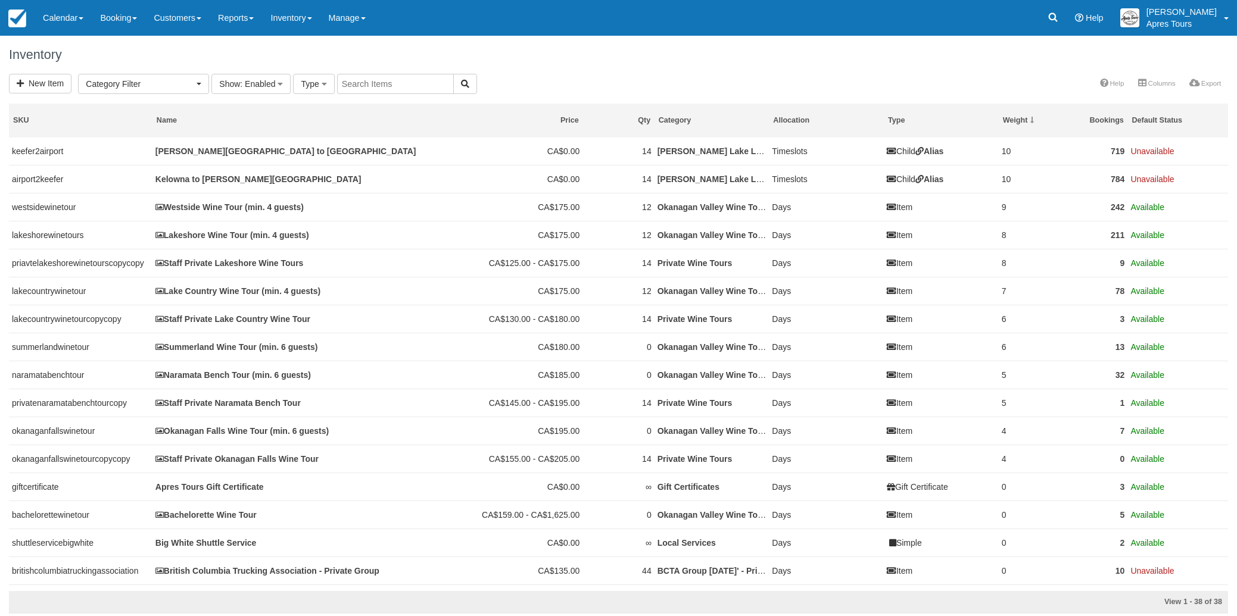
select select
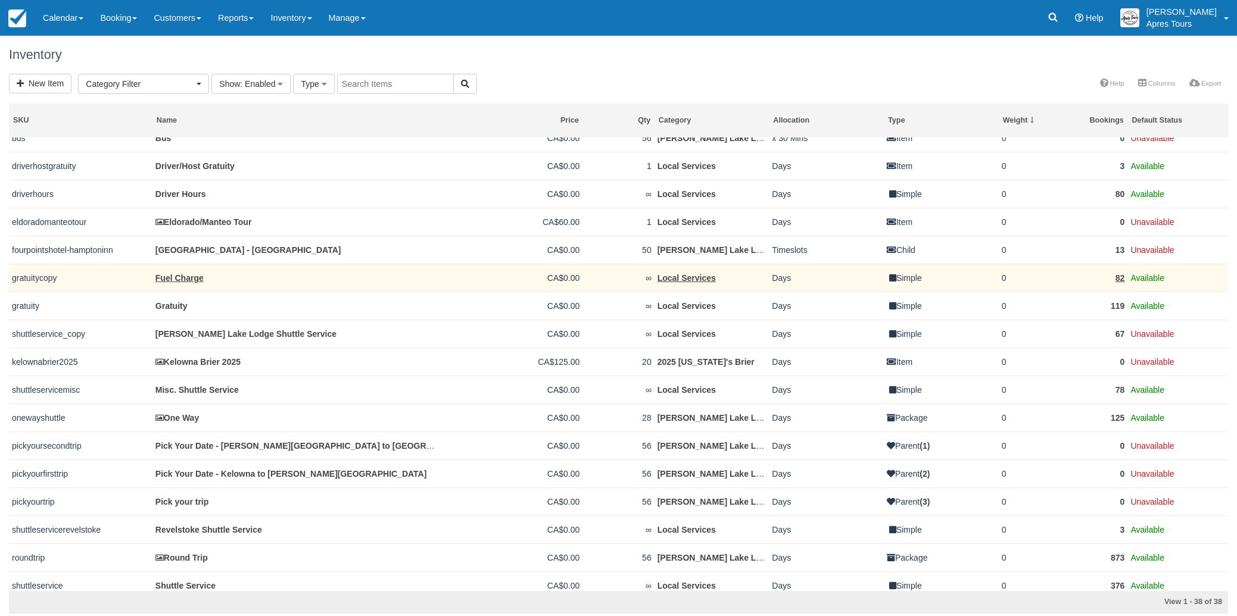
scroll to position [462, 0]
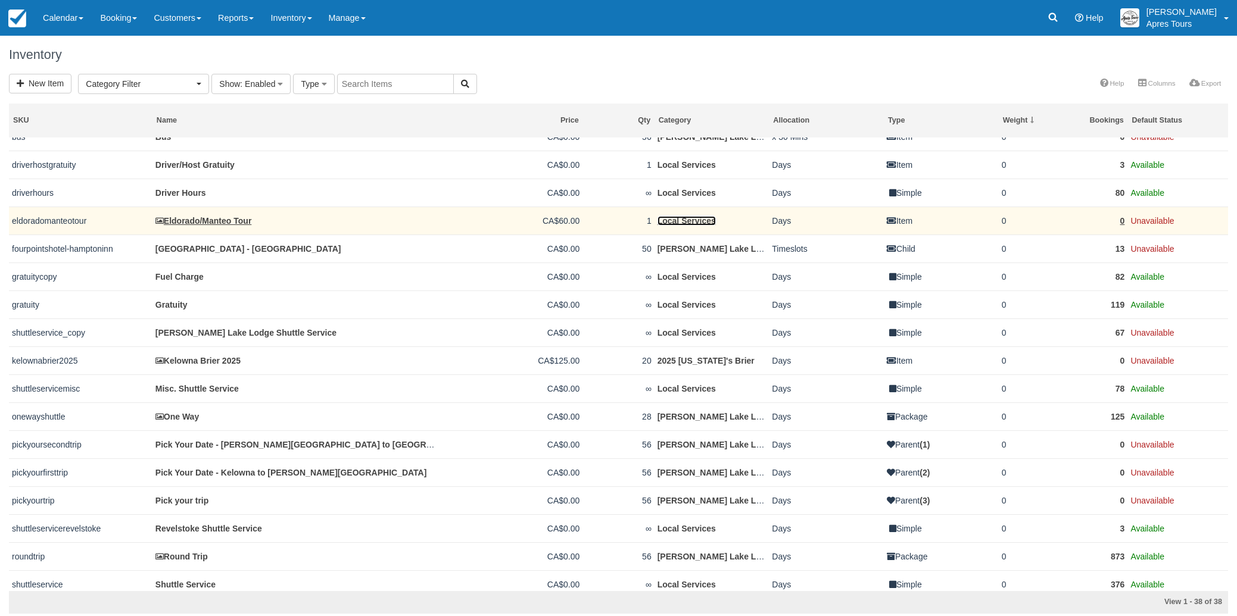
click at [701, 226] on link "Local Services" at bounding box center [686, 221] width 58 height 10
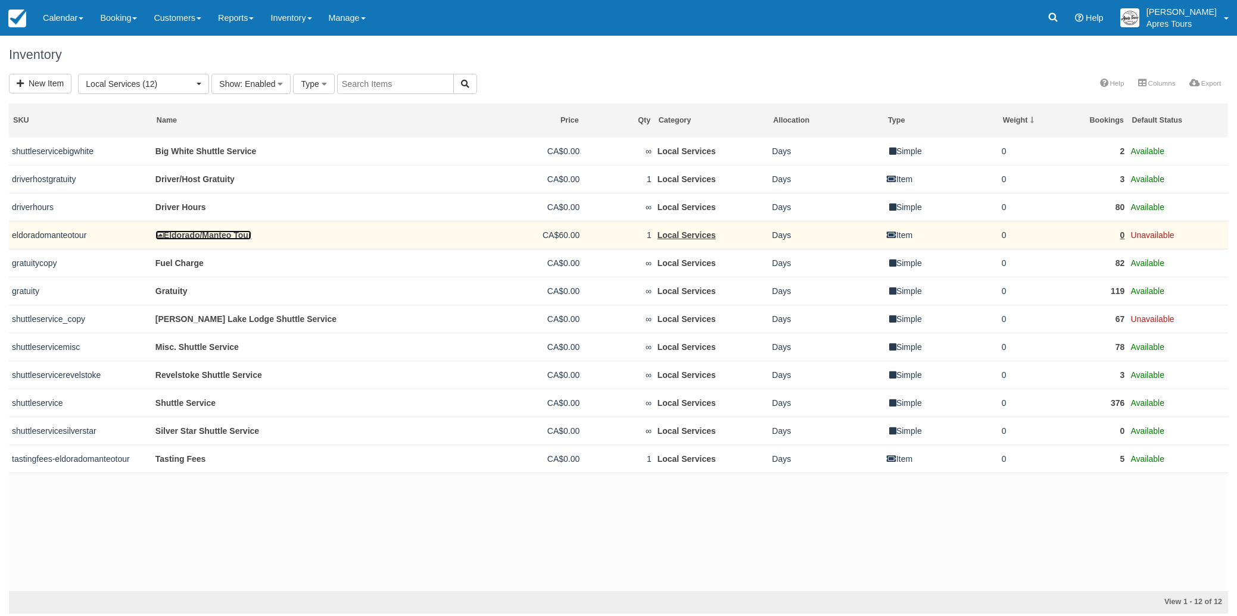
click at [191, 240] on link "Eldorado/Manteo Tour" at bounding box center [203, 235] width 96 height 10
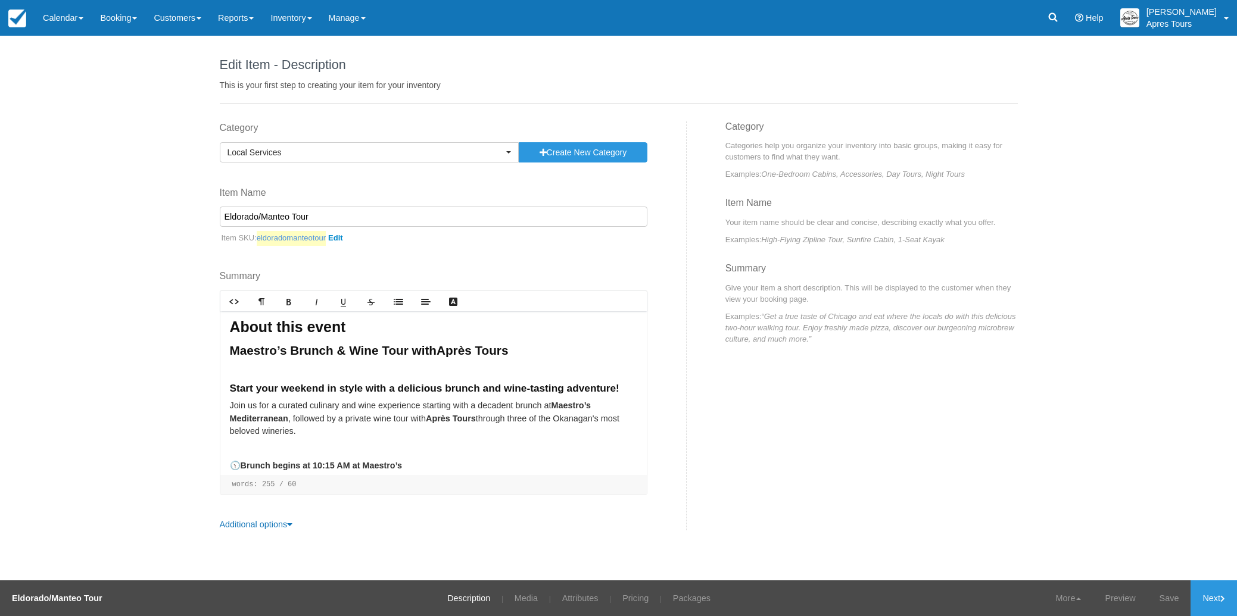
click at [342, 237] on link "eldoradomanteotour" at bounding box center [302, 238] width 91 height 15
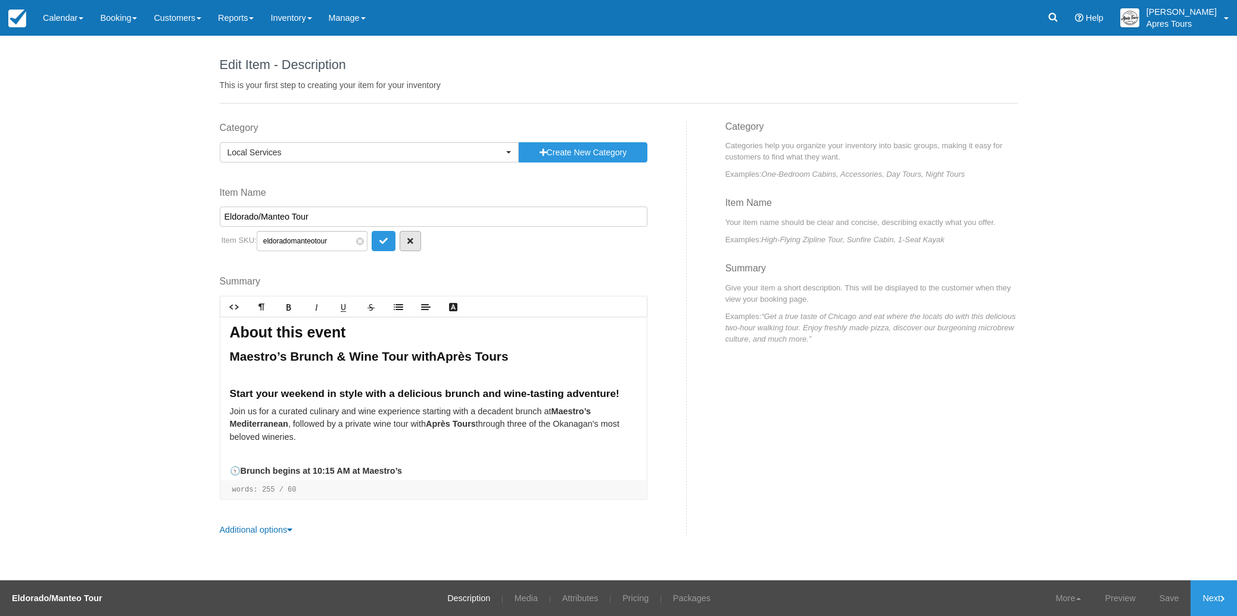
click at [407, 242] on icon "button" at bounding box center [410, 241] width 6 height 8
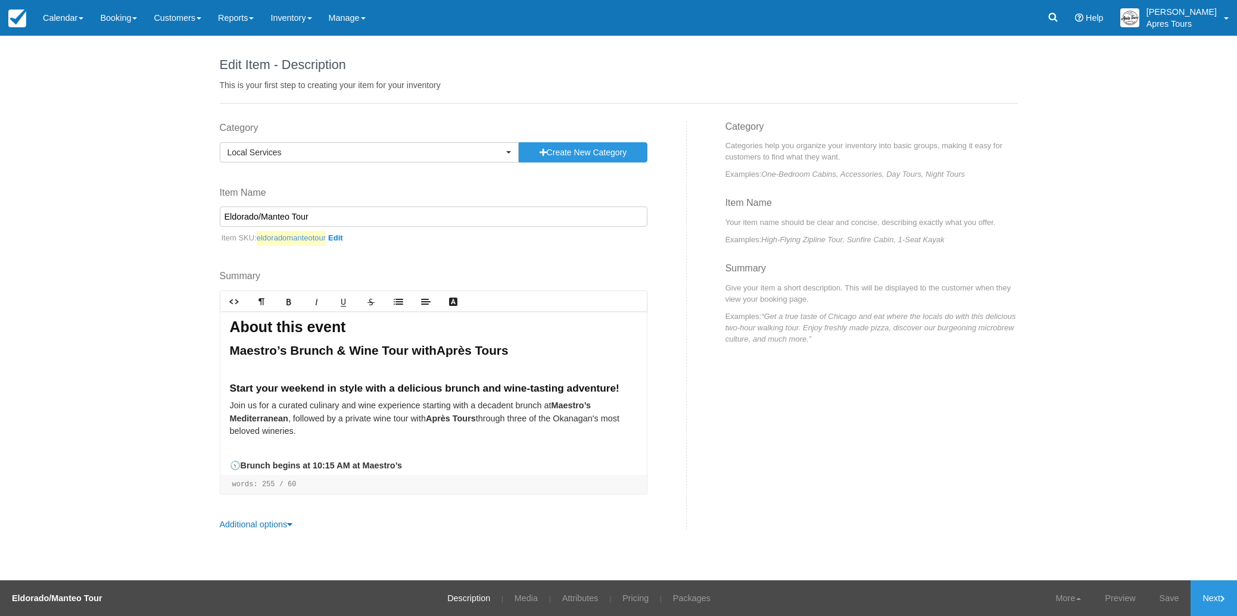
click at [343, 240] on link "eldoradomanteotour" at bounding box center [302, 238] width 91 height 15
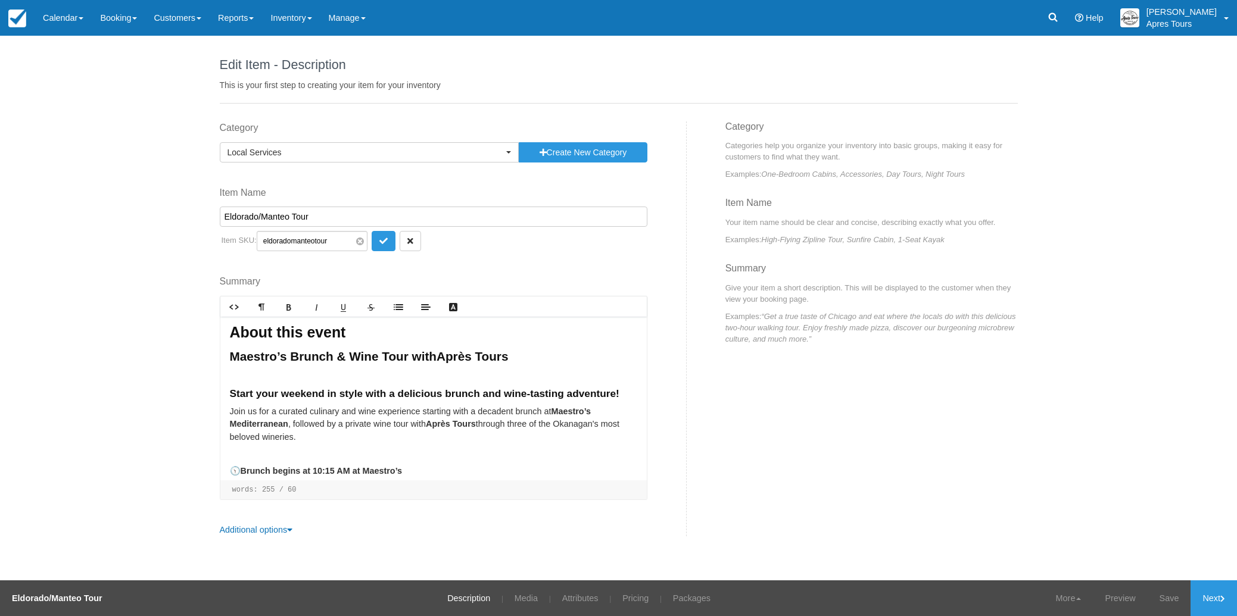
click at [356, 242] on span at bounding box center [360, 242] width 8 height 8
click at [321, 217] on input "Eldorado/Manteo Tour" at bounding box center [434, 217] width 428 height 20
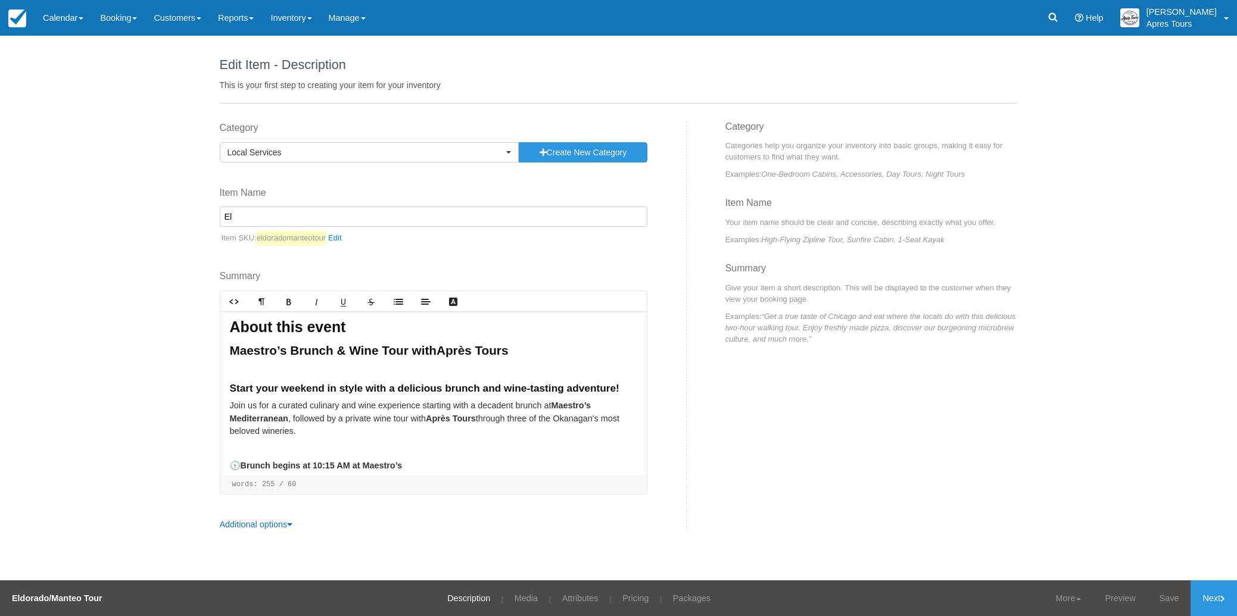
type input "E"
type input "Tour Tasting Fees"
click at [347, 239] on link "eldoradomanteotour" at bounding box center [302, 238] width 90 height 15
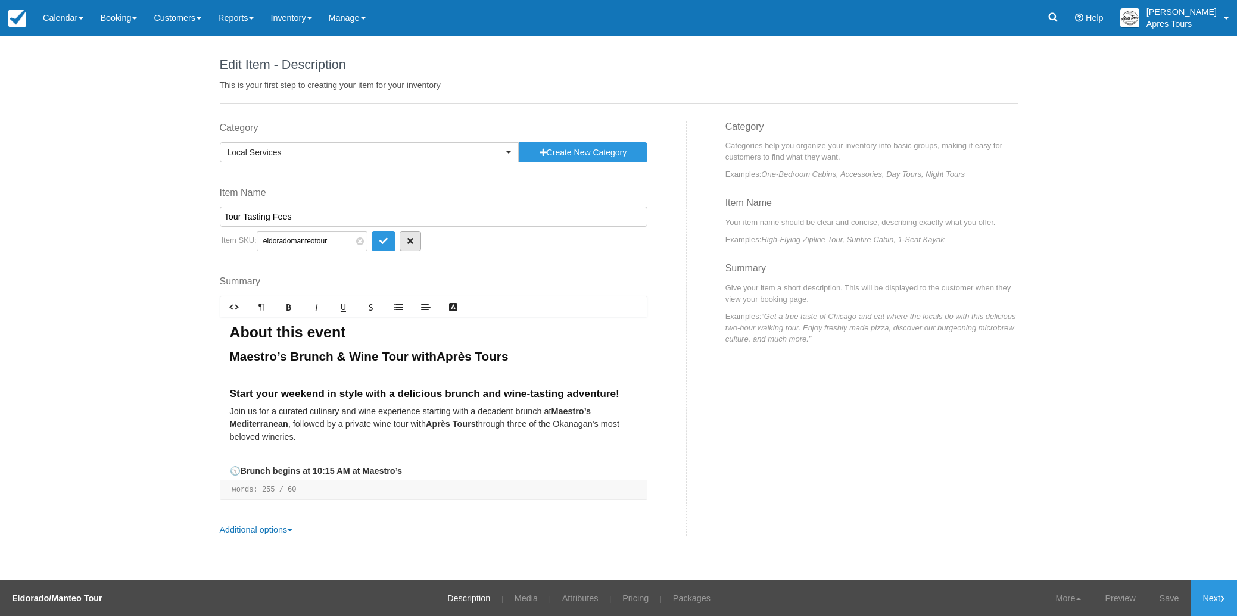
click at [400, 238] on button "button" at bounding box center [410, 241] width 21 height 20
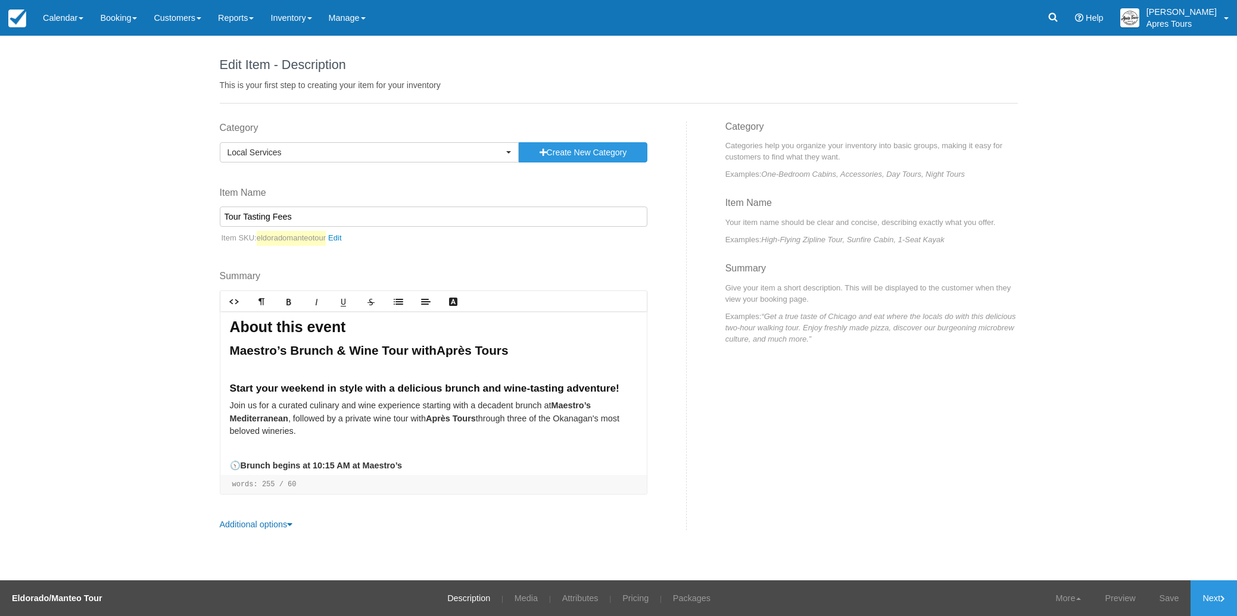
click at [10, 26] on img at bounding box center [17, 19] width 18 height 18
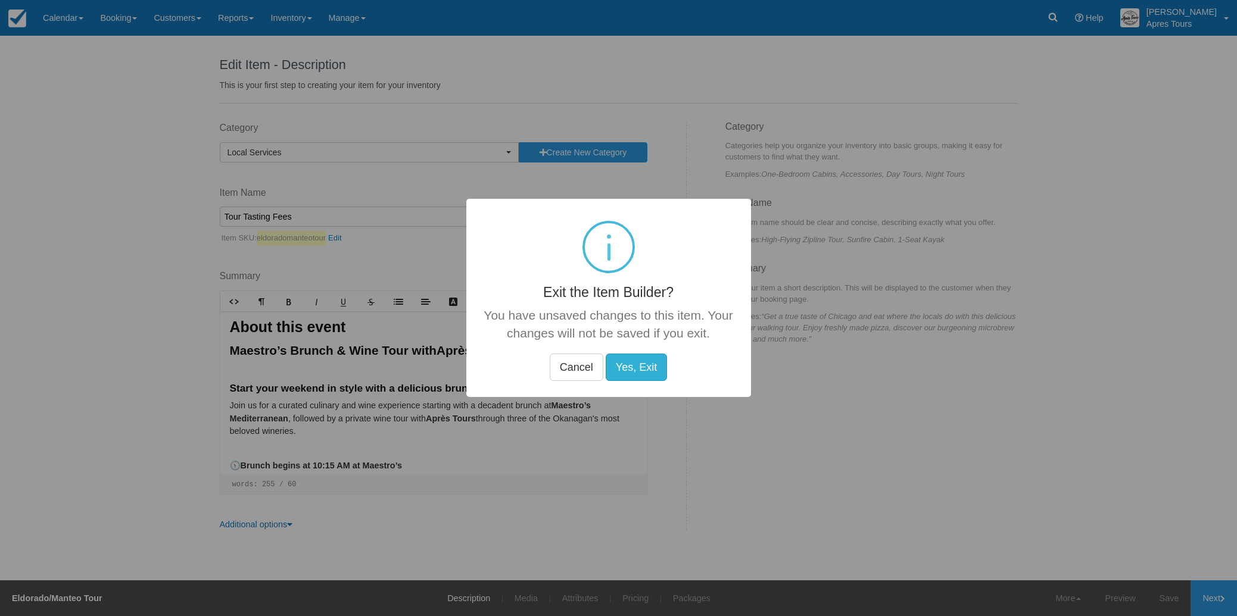
click at [637, 369] on button "Yes, Exit" at bounding box center [636, 367] width 61 height 27
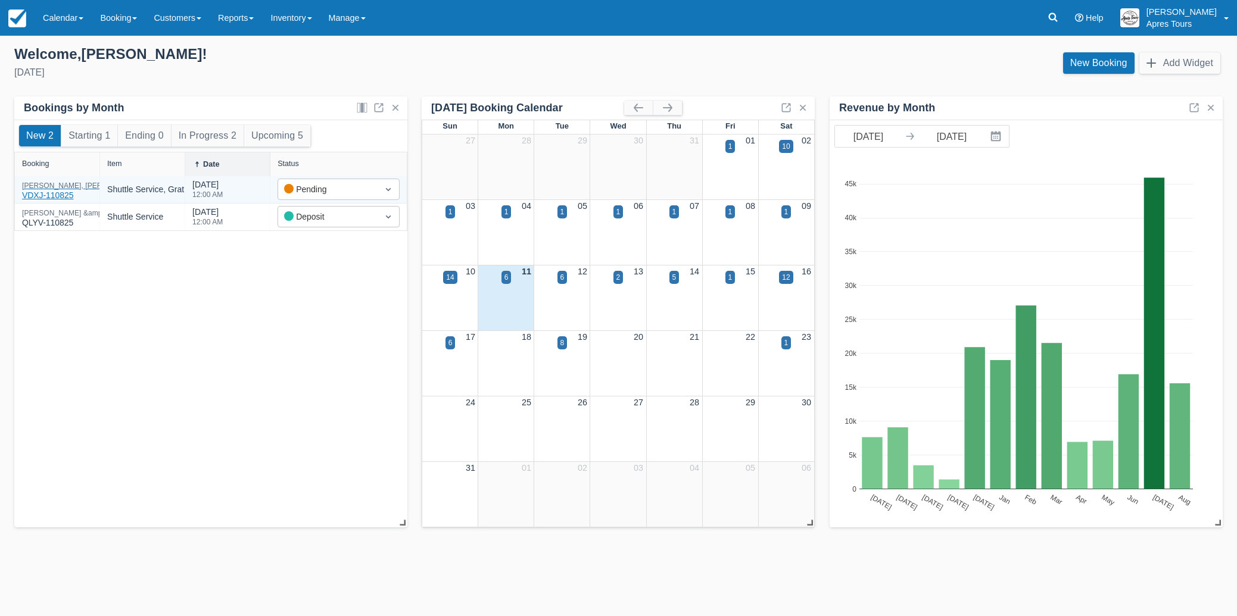
click at [40, 190] on div "Loughren, Lorraine - CIBC Wood Gundy Grp VDXJ-110825" at bounding box center [124, 192] width 204 height 20
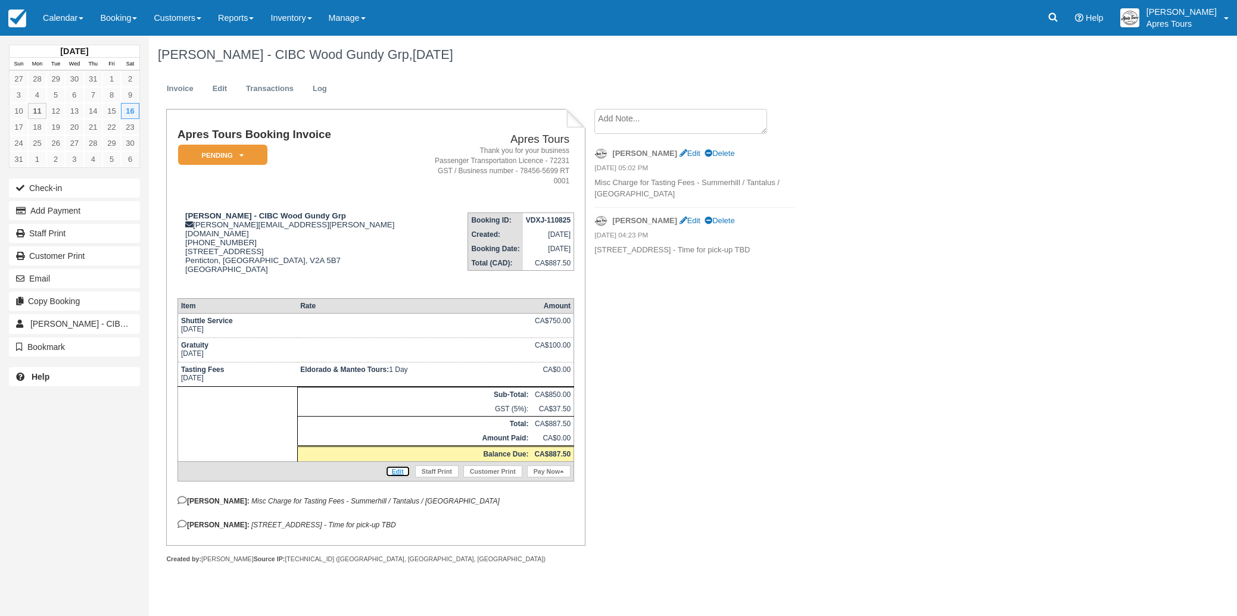
click at [402, 466] on link "Edit" at bounding box center [397, 472] width 25 height 12
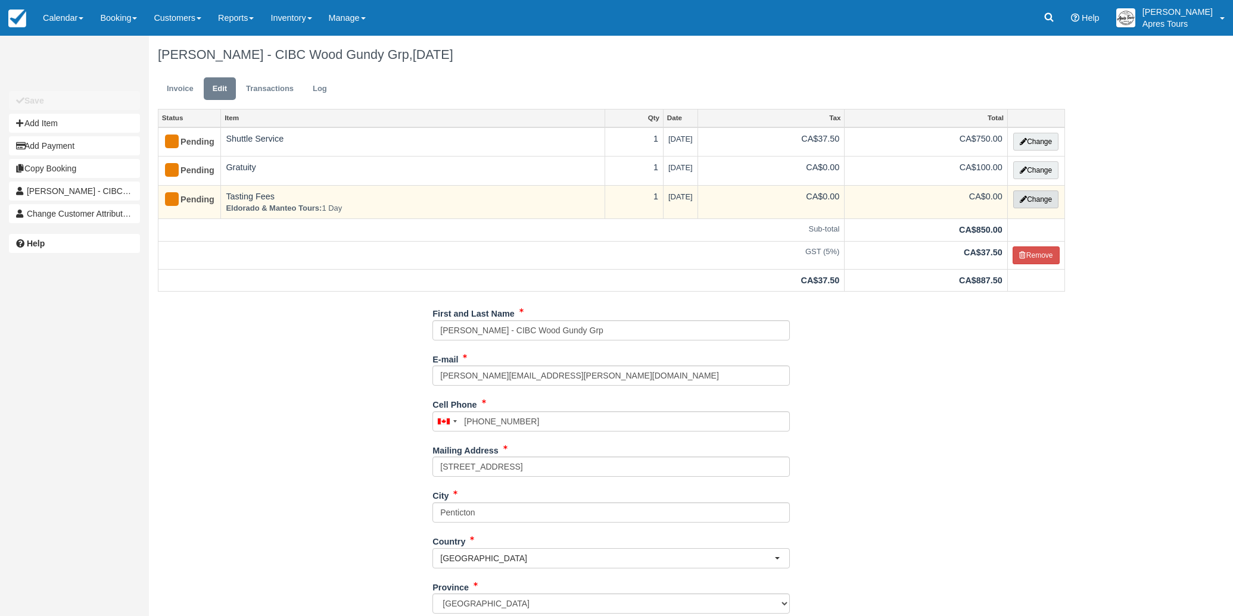
click at [1028, 197] on button "Change" at bounding box center [1035, 200] width 45 height 18
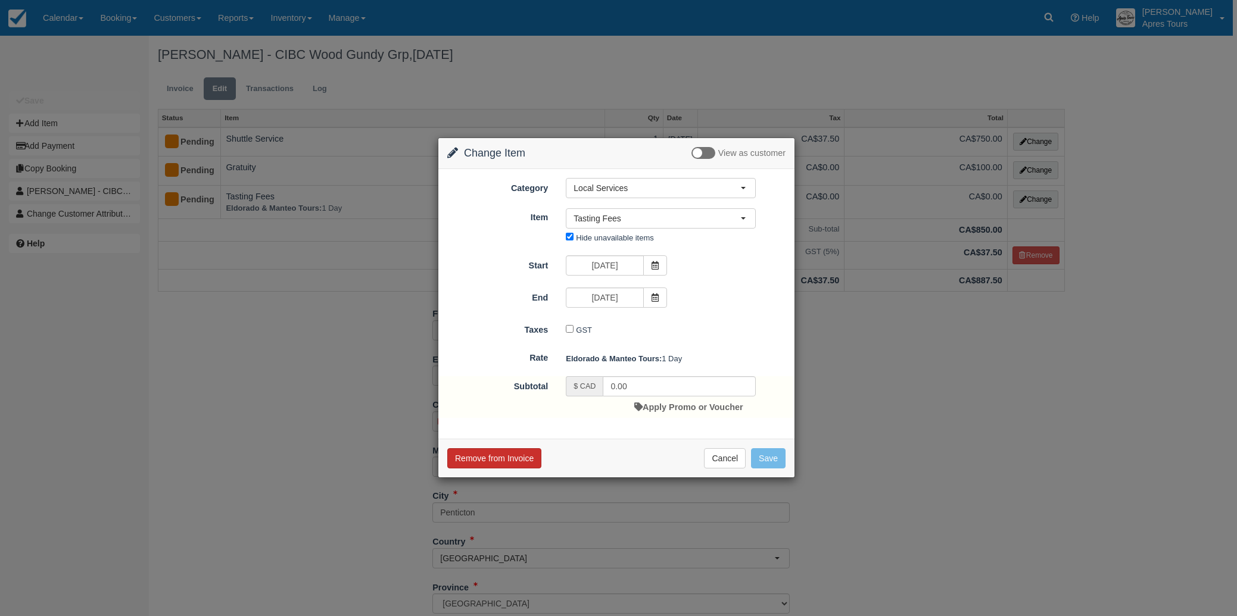
click at [519, 462] on button "Remove from Invoice" at bounding box center [494, 458] width 94 height 20
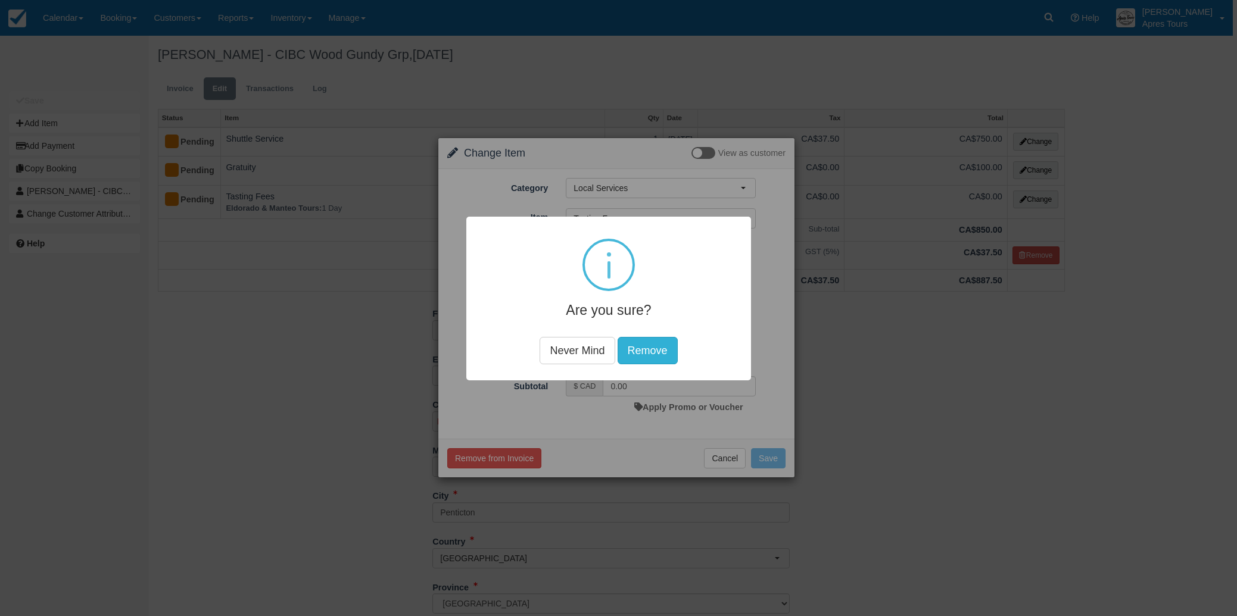
click at [671, 341] on button "Remove" at bounding box center [647, 349] width 60 height 27
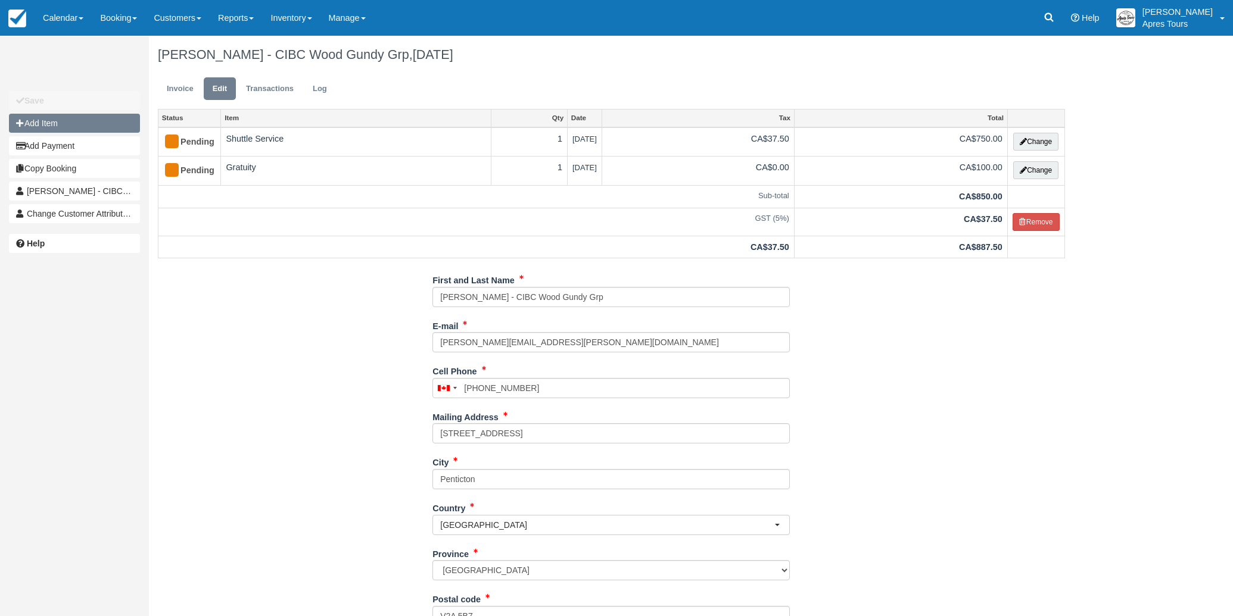
click at [42, 121] on button "Add Item" at bounding box center [74, 123] width 131 height 19
type input "0.00"
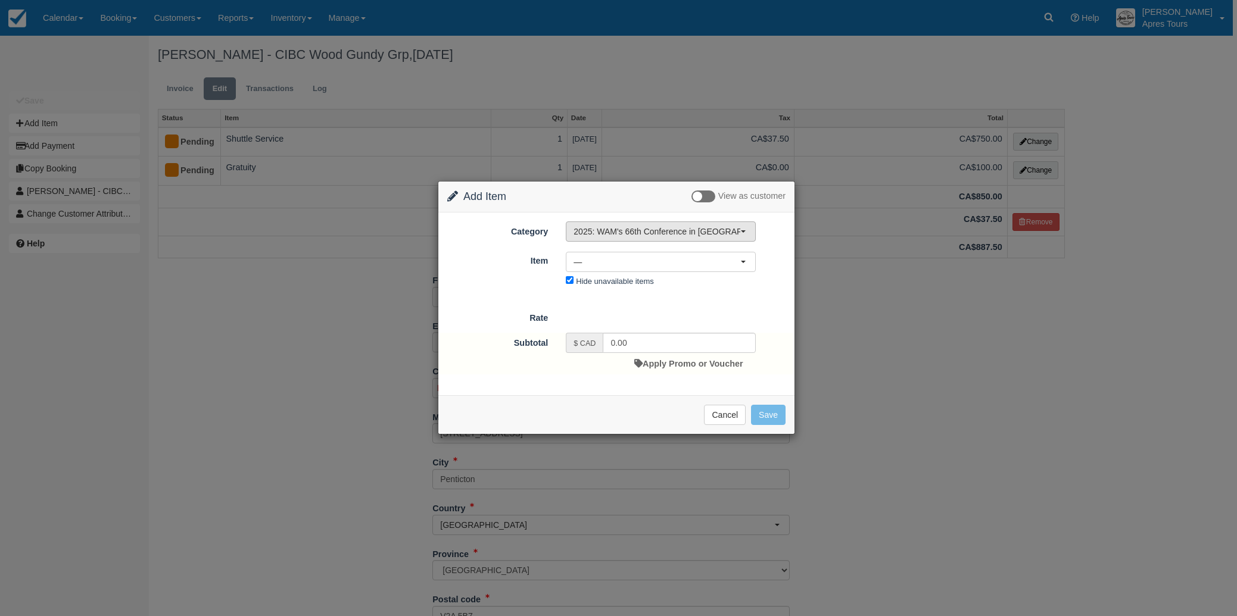
click at [687, 232] on span "2025: WAM's 66th Conference in [GEOGRAPHIC_DATA], [GEOGRAPHIC_DATA]" at bounding box center [656, 232] width 167 height 12
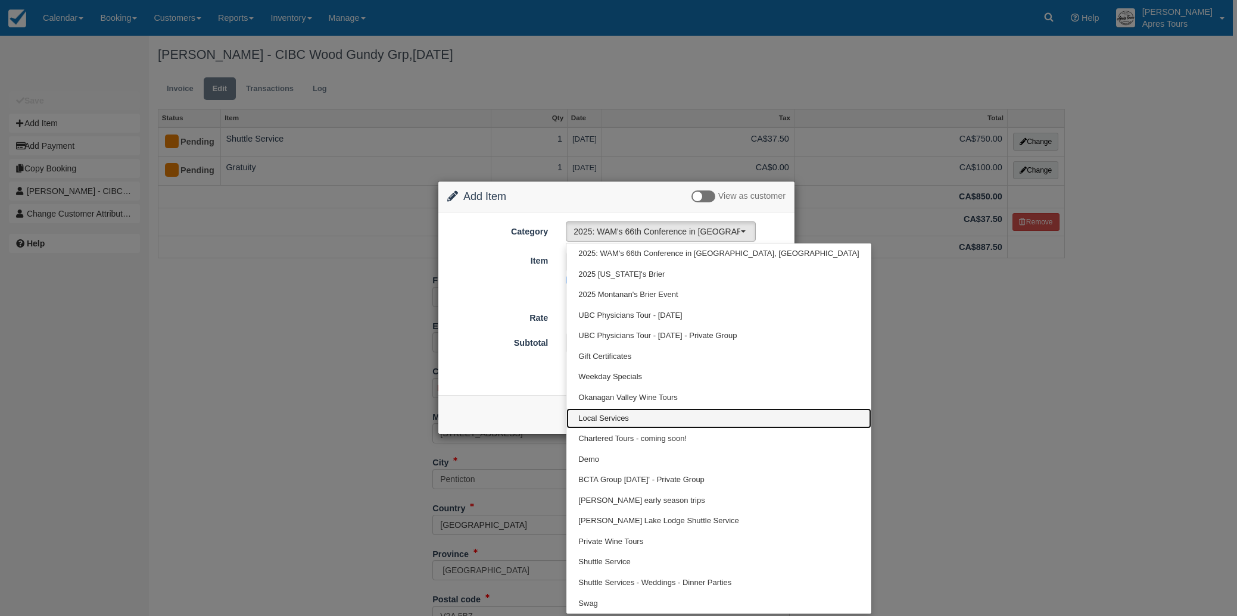
click at [612, 419] on span "Local Services" at bounding box center [603, 418] width 51 height 11
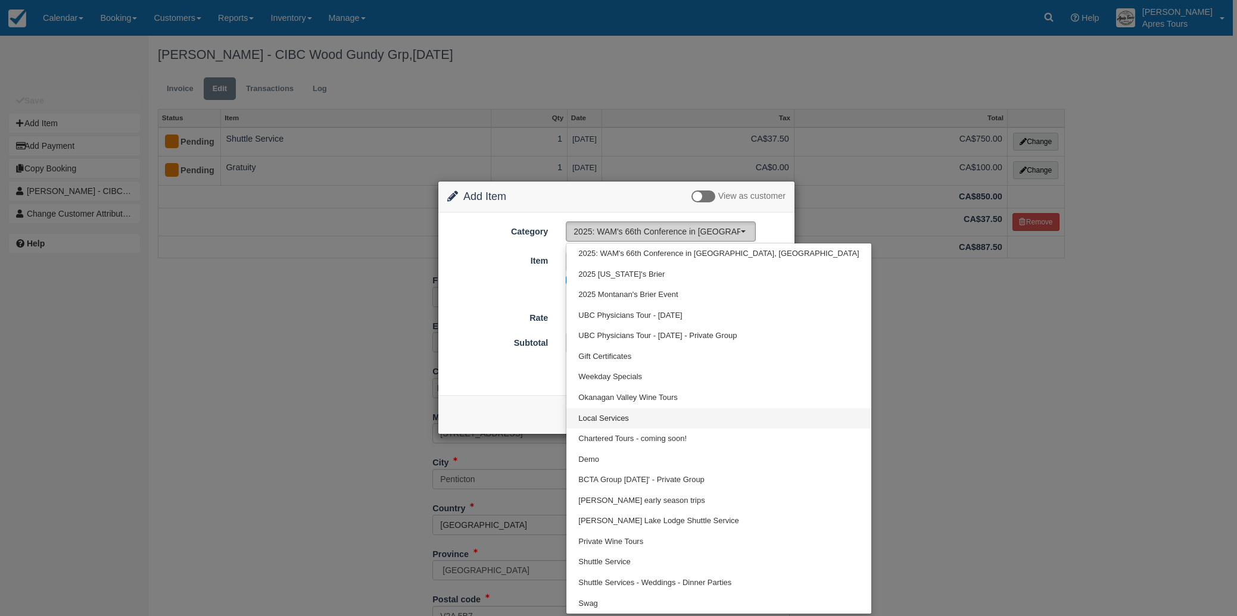
select select "4"
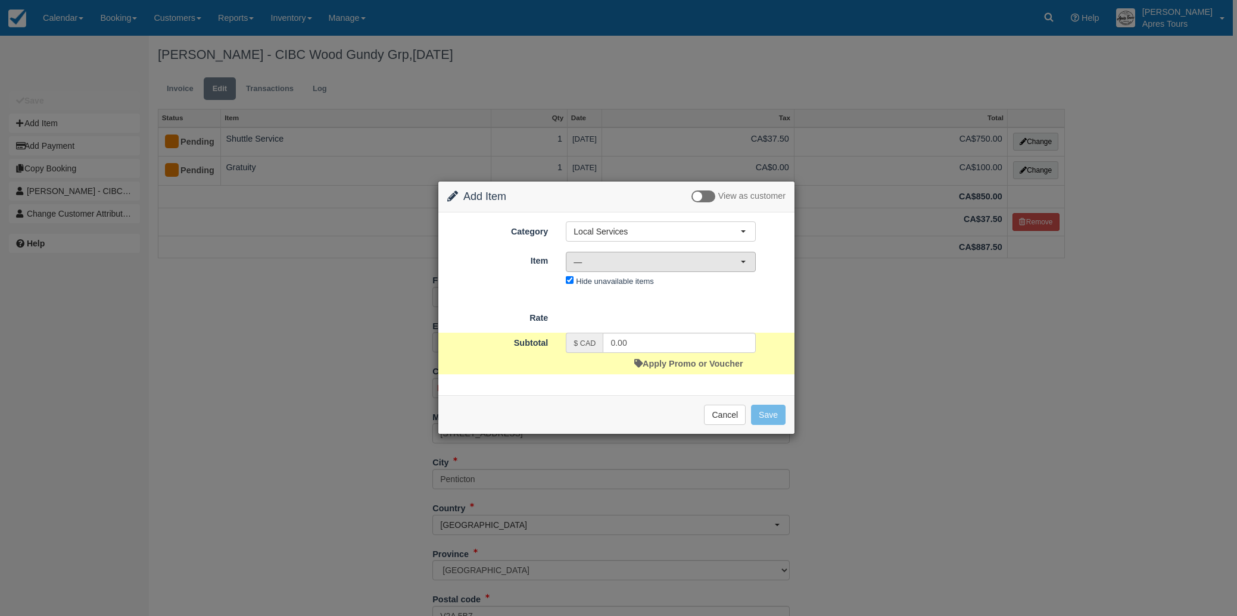
click at [679, 263] on span "—" at bounding box center [656, 262] width 167 height 12
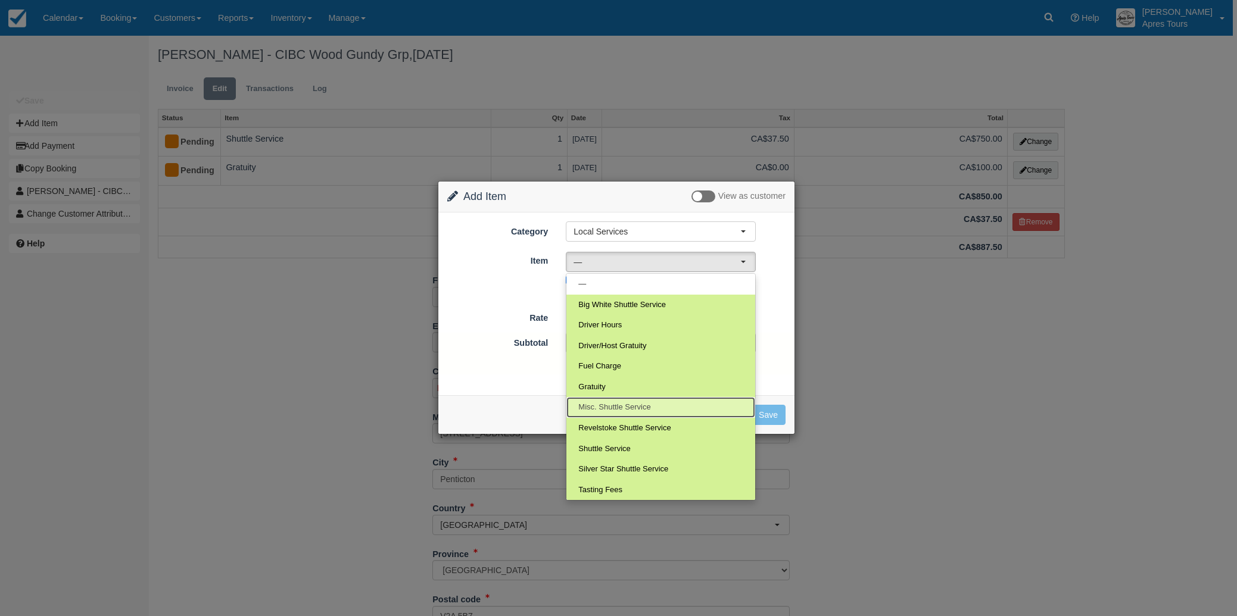
click at [614, 409] on span "Misc. Shuttle Service" at bounding box center [614, 407] width 72 height 11
select select "63"
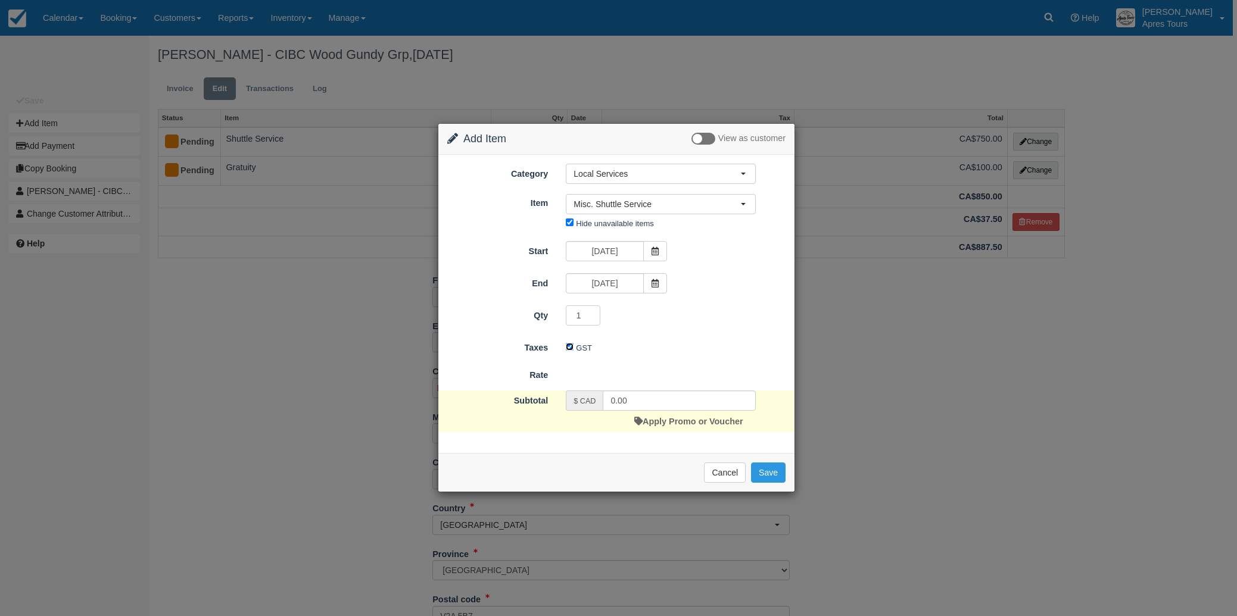
click at [569, 347] on input "GST" at bounding box center [570, 347] width 8 height 8
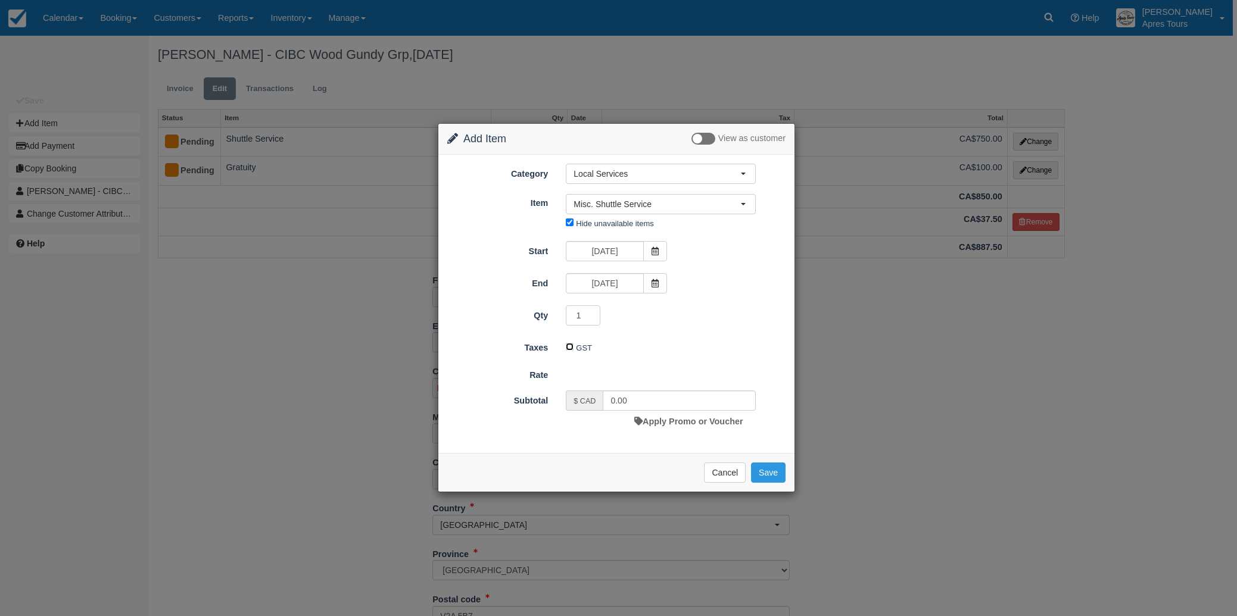
click at [568, 346] on input "GST" at bounding box center [570, 347] width 8 height 8
checkbox input "true"
click at [780, 472] on button "Save" at bounding box center [768, 473] width 35 height 20
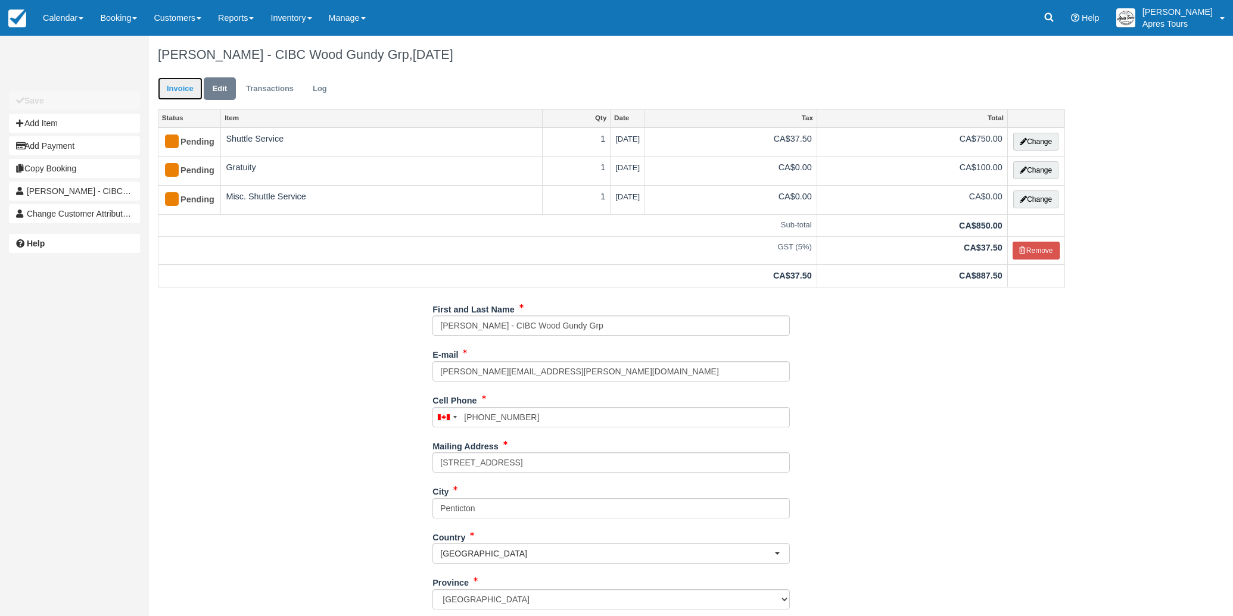
click at [178, 86] on link "Invoice" at bounding box center [180, 88] width 45 height 23
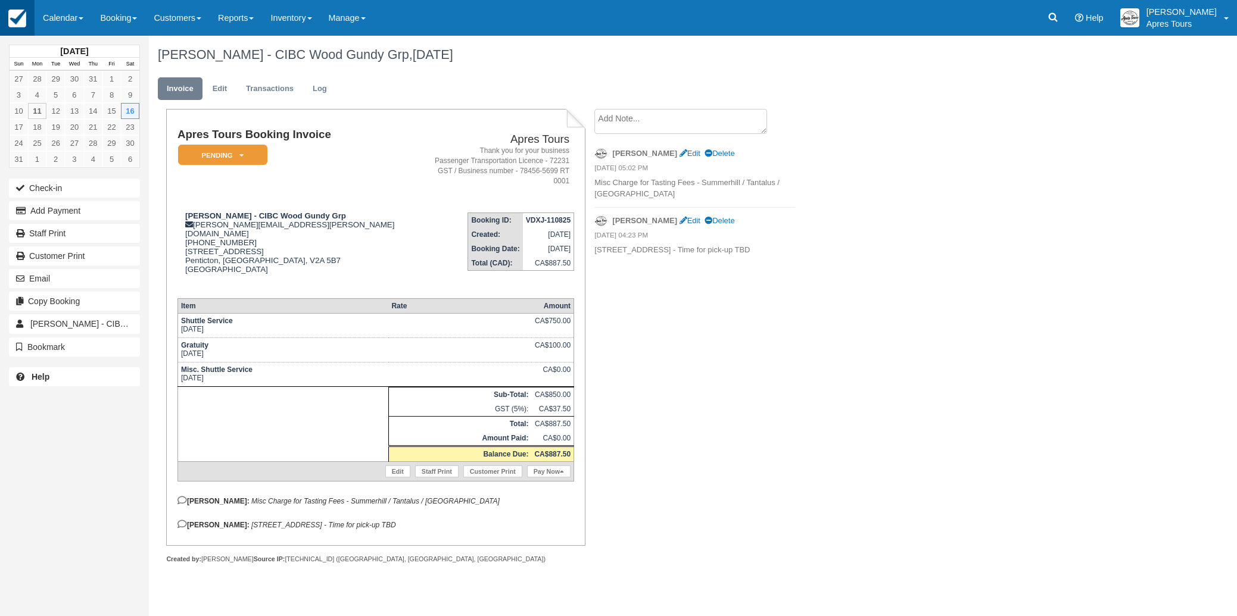
click at [10, 25] on img at bounding box center [17, 19] width 18 height 18
